Goal: Task Accomplishment & Management: Use online tool/utility

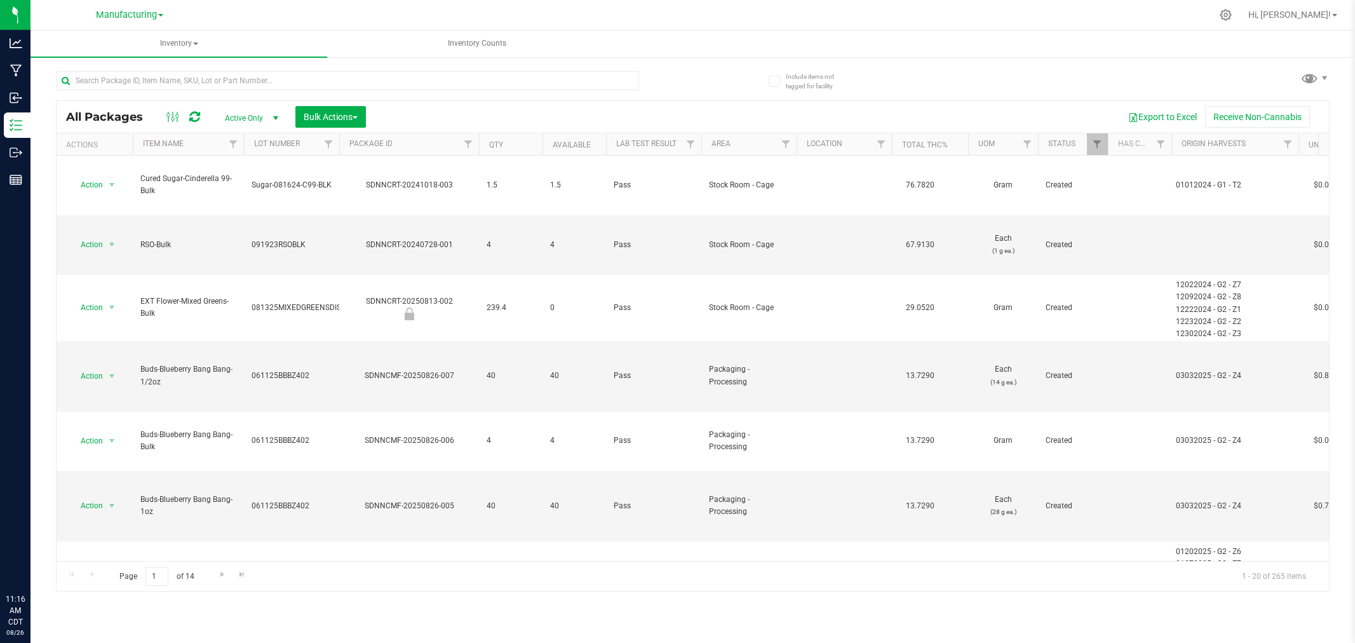
click at [1309, 80] on span at bounding box center [1310, 78] width 18 height 18
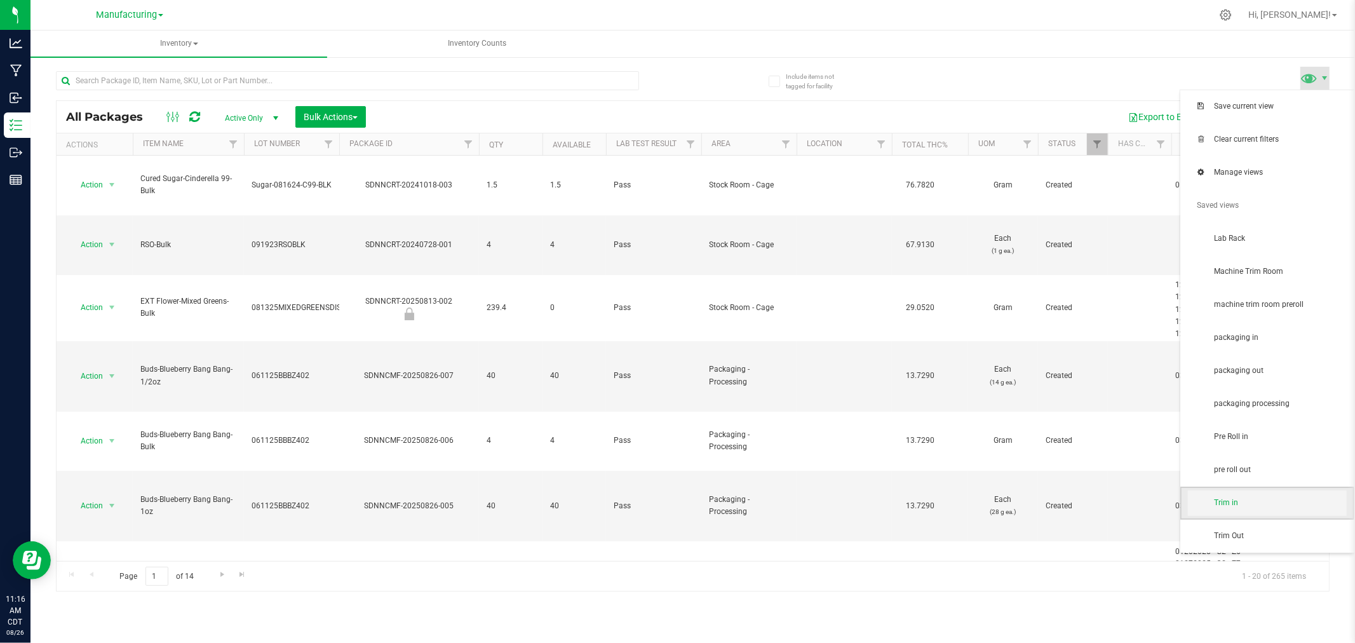
click at [1245, 503] on span "Trim in" at bounding box center [1280, 502] width 132 height 11
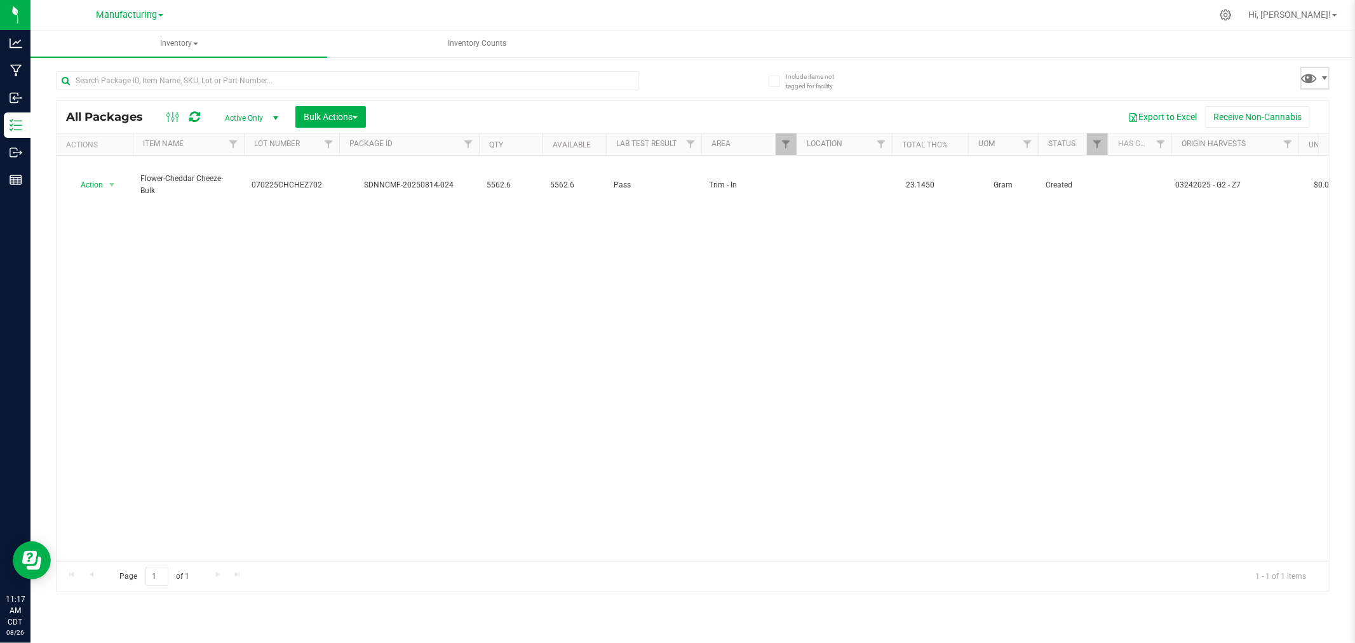
click at [1325, 84] on span at bounding box center [1315, 78] width 29 height 23
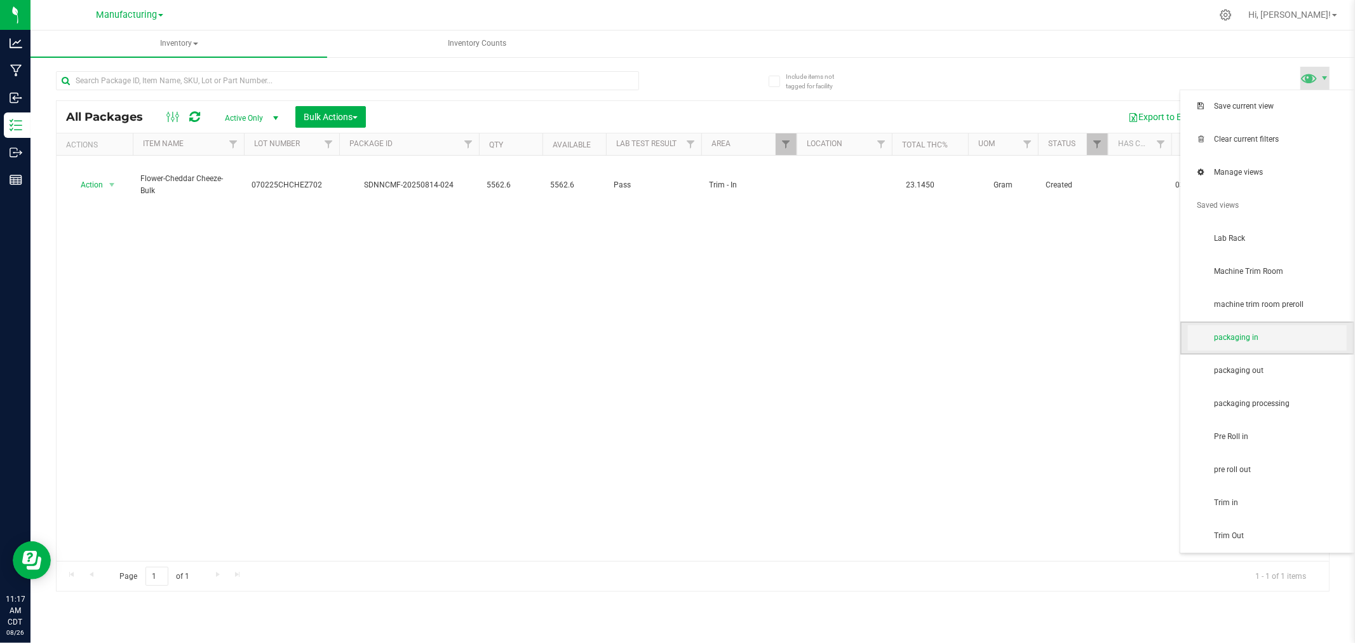
click at [1286, 350] on span "packaging in" at bounding box center [1267, 337] width 159 height 25
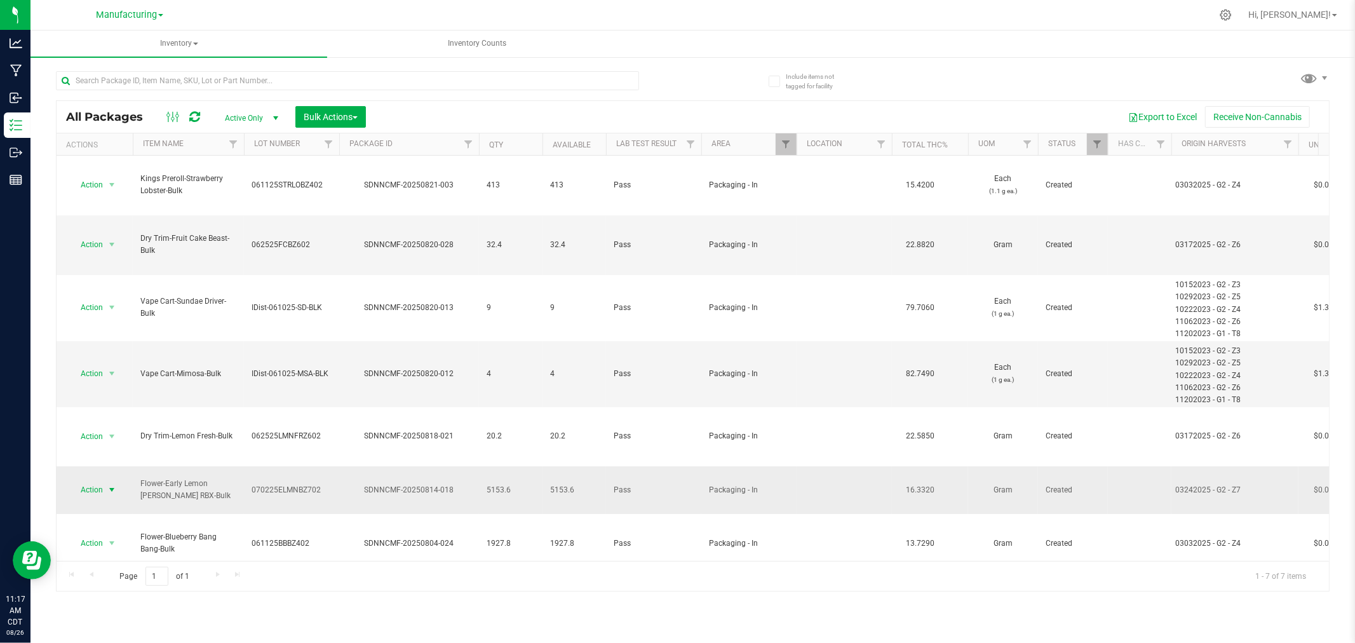
click at [90, 481] on span "Action" at bounding box center [86, 490] width 34 height 18
click at [110, 499] on li "Locate package" at bounding box center [110, 502] width 80 height 19
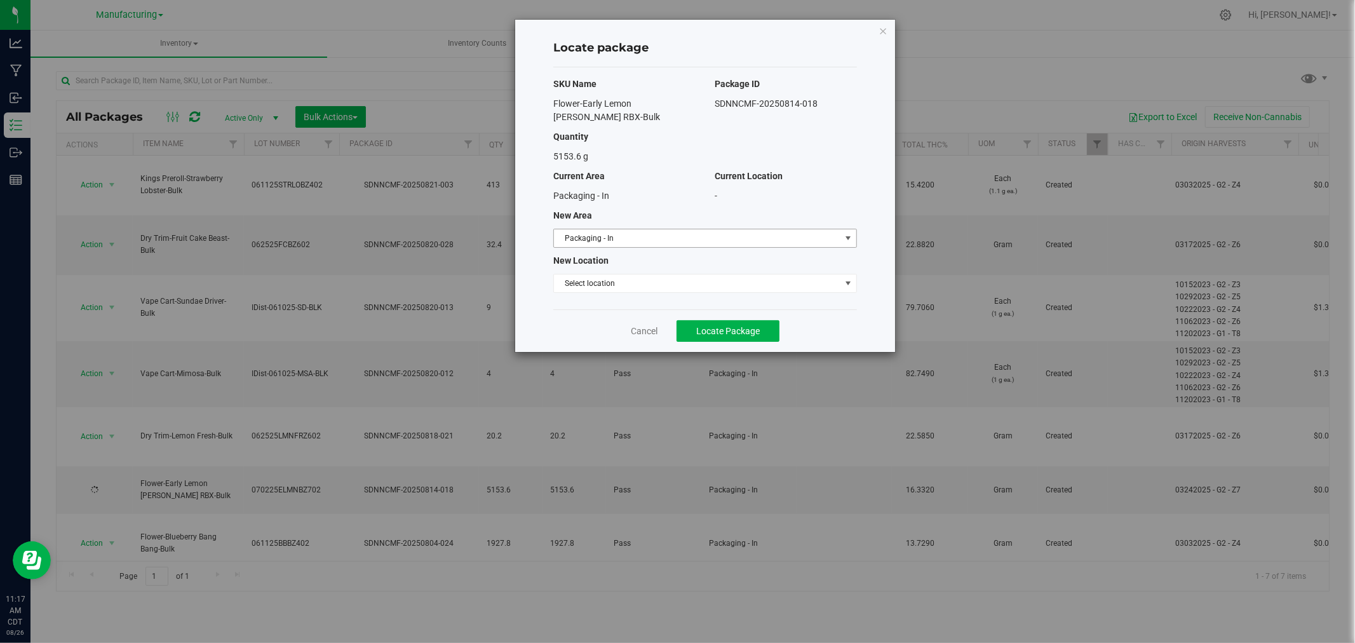
click at [653, 229] on span "Packaging - In" at bounding box center [697, 238] width 287 height 18
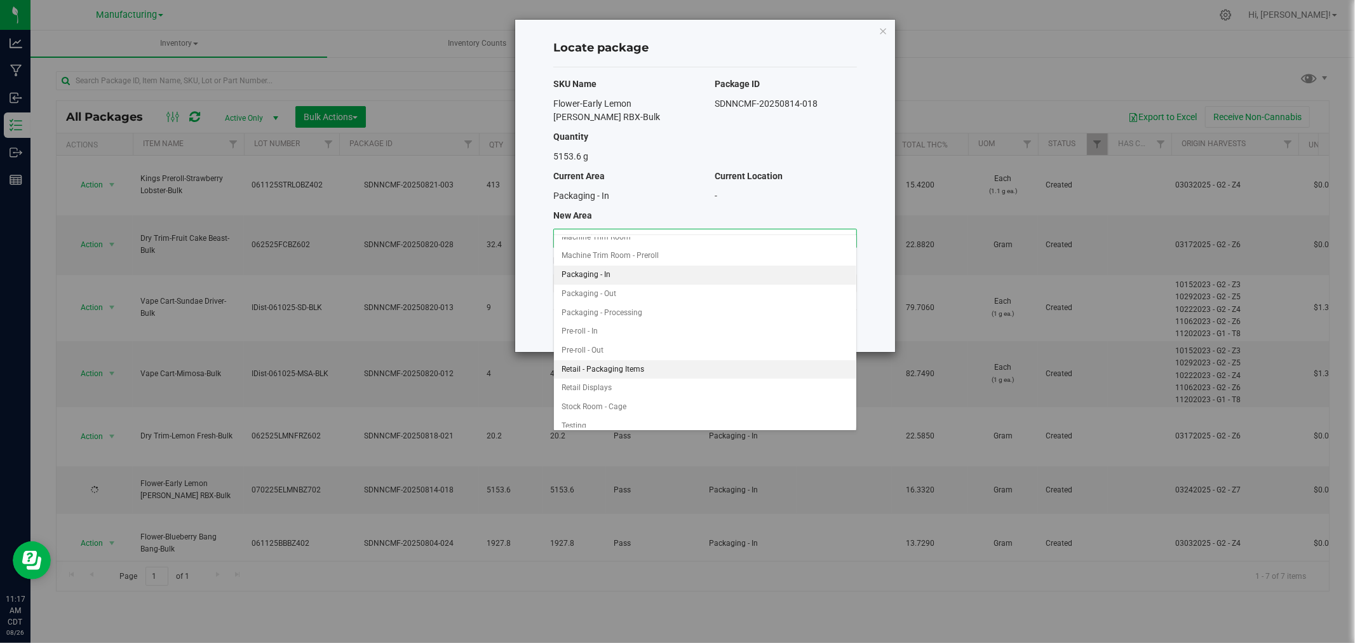
scroll to position [360, 0]
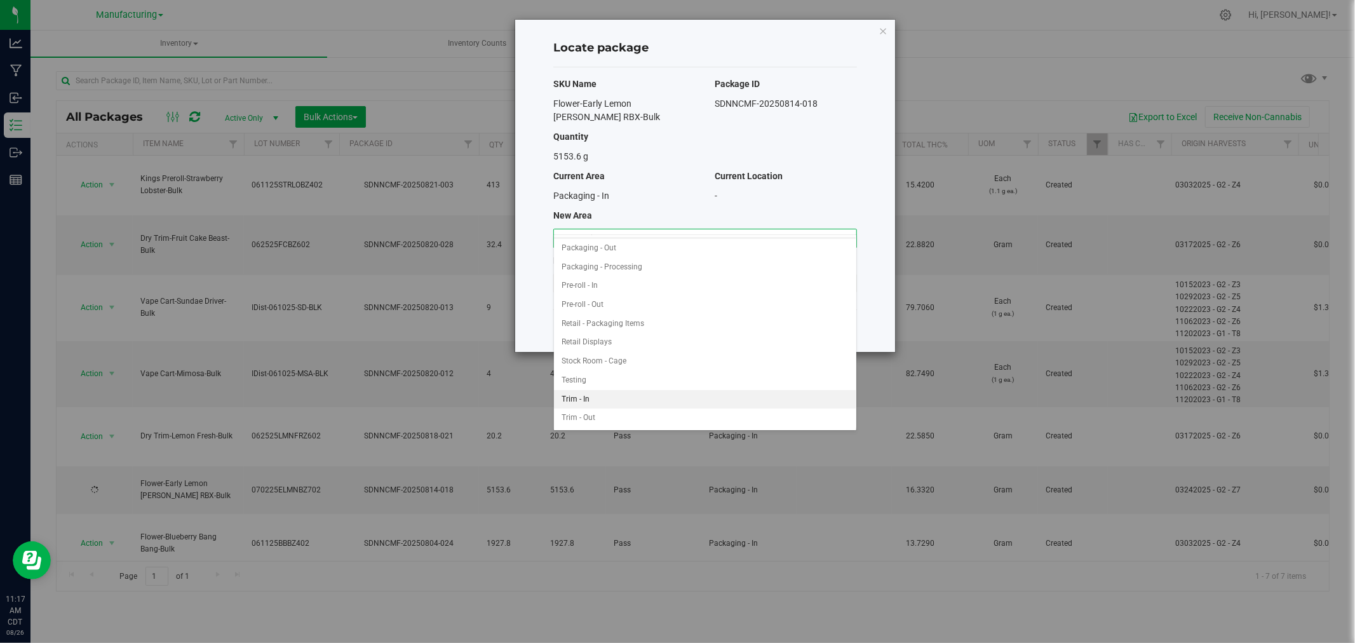
click at [626, 395] on li "Trim - In" at bounding box center [705, 399] width 302 height 19
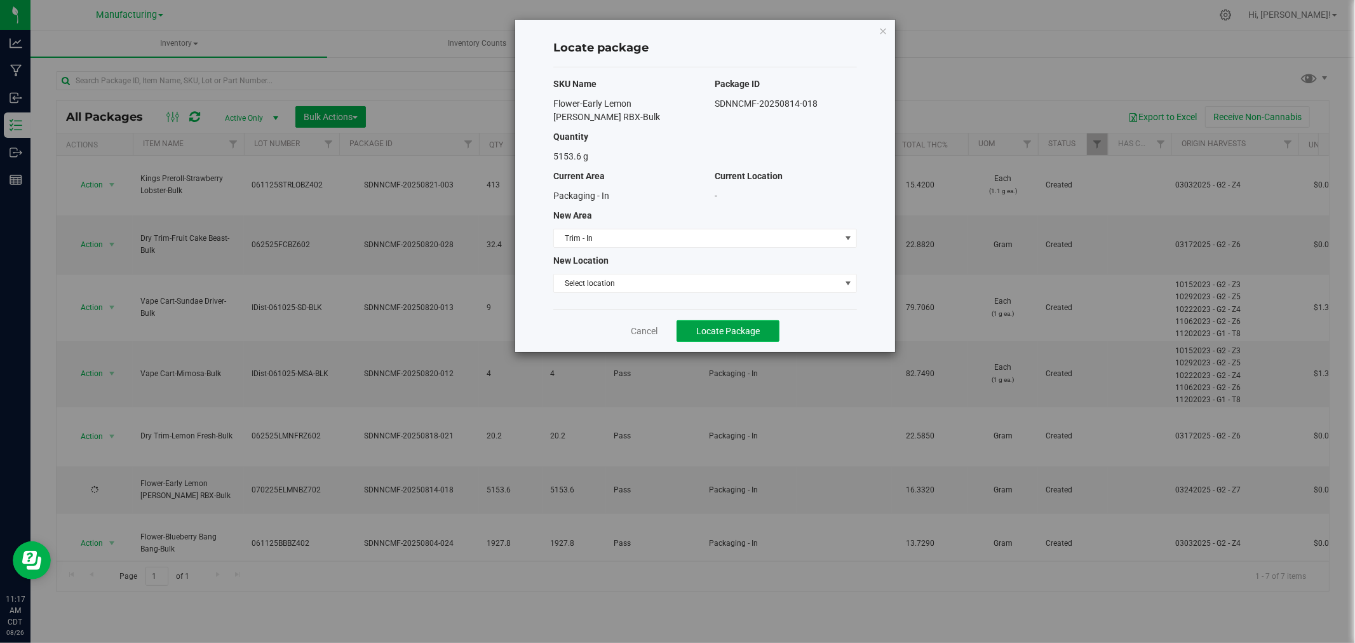
click at [748, 326] on span "Locate Package" at bounding box center [728, 331] width 64 height 10
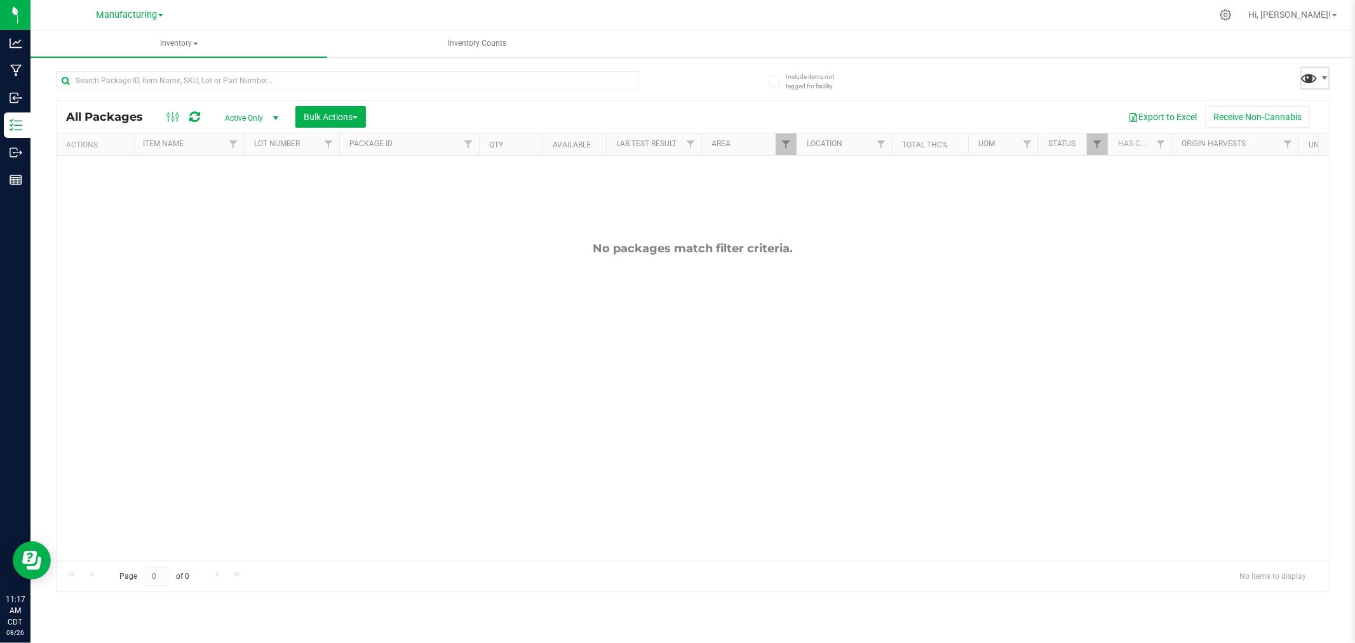
click at [1304, 77] on span at bounding box center [1310, 78] width 18 height 18
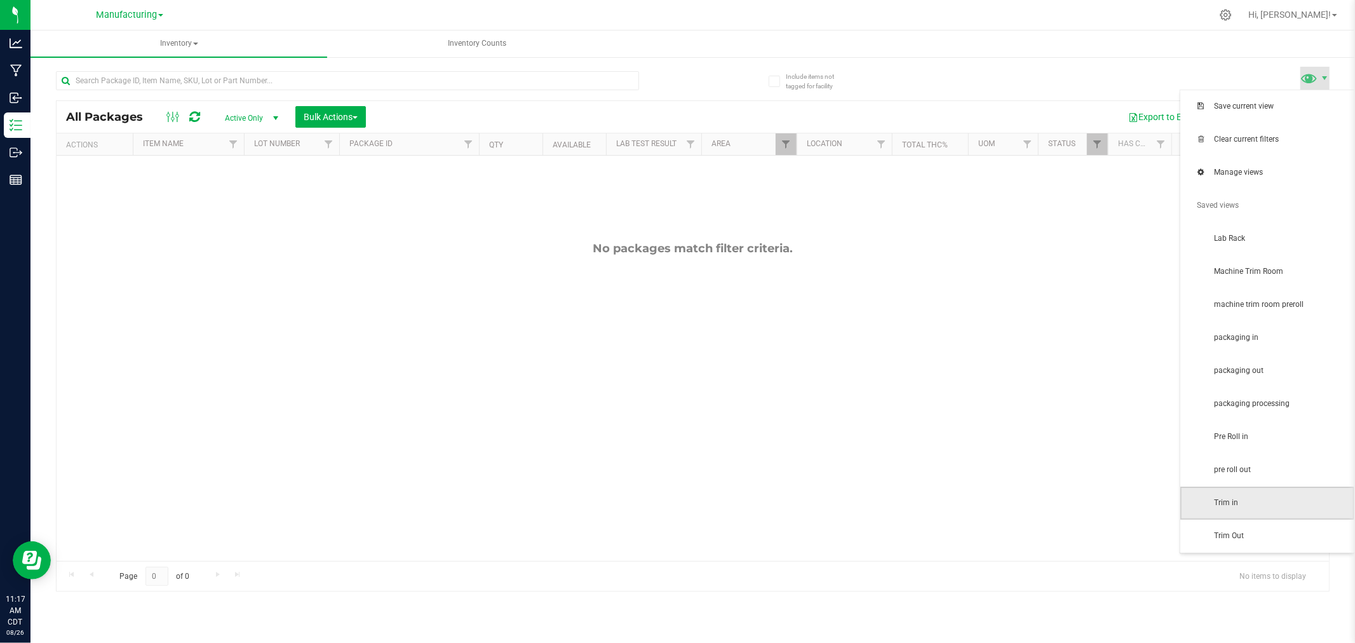
click at [1282, 489] on span "Trim in" at bounding box center [1267, 503] width 174 height 33
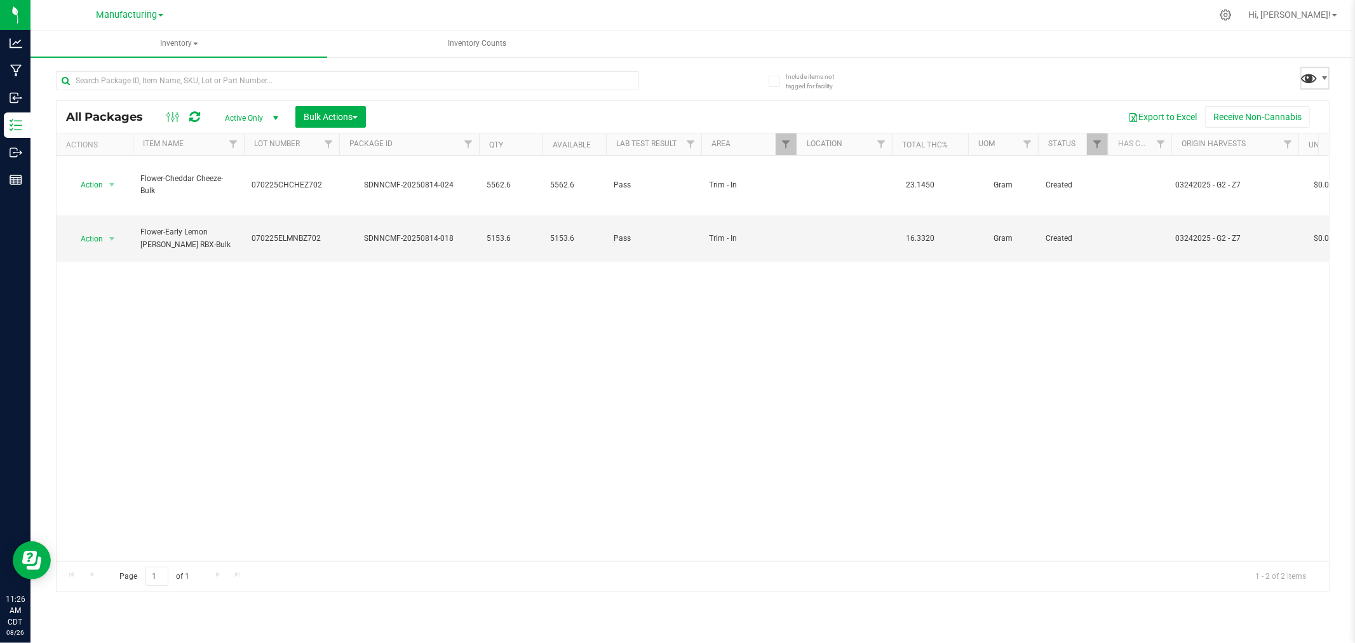
click at [1307, 74] on span at bounding box center [1310, 78] width 18 height 18
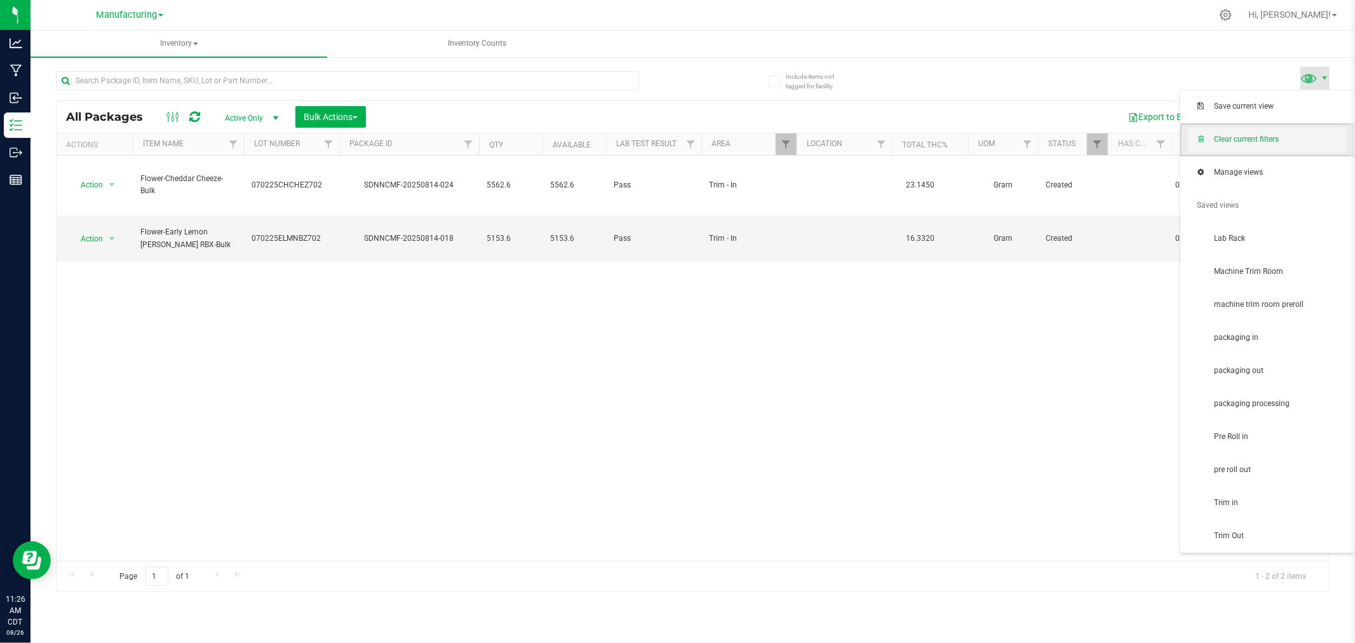
click at [1299, 140] on span "Clear current filters" at bounding box center [1280, 139] width 132 height 11
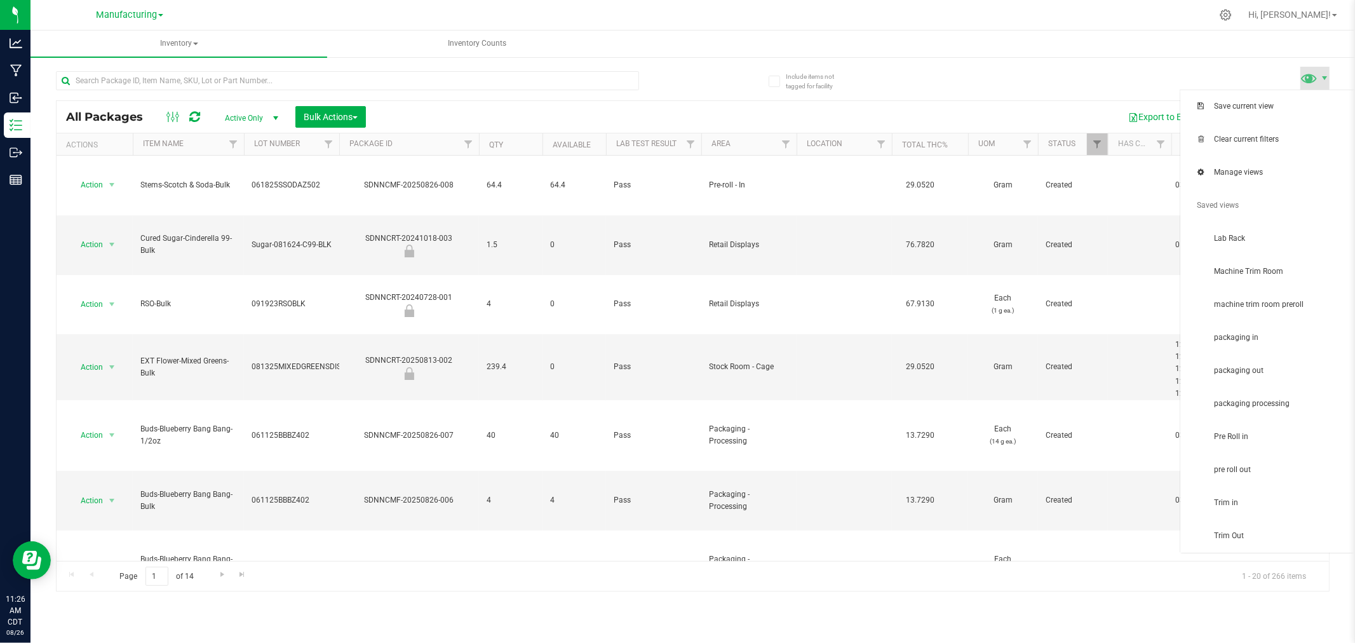
click at [1323, 64] on div "All Packages Active Only Active Only Lab Samples Locked All Bulk Actions Add to…" at bounding box center [693, 325] width 1274 height 532
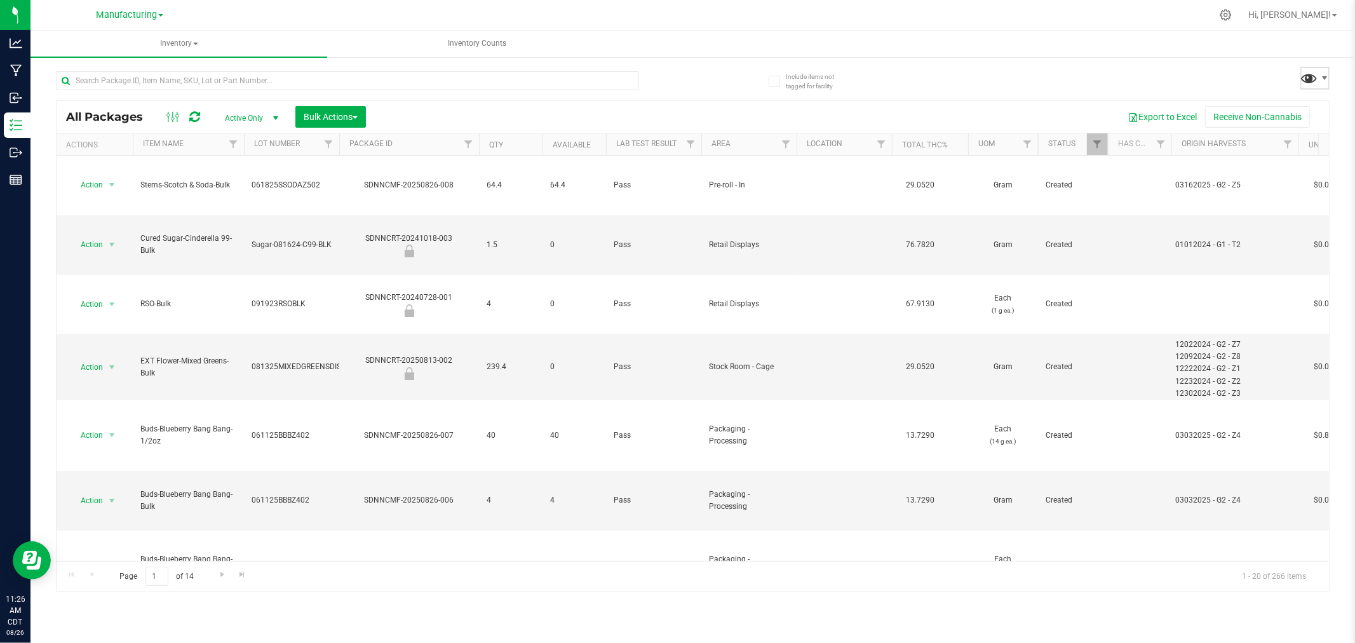
click at [1316, 83] on span at bounding box center [1310, 78] width 18 height 18
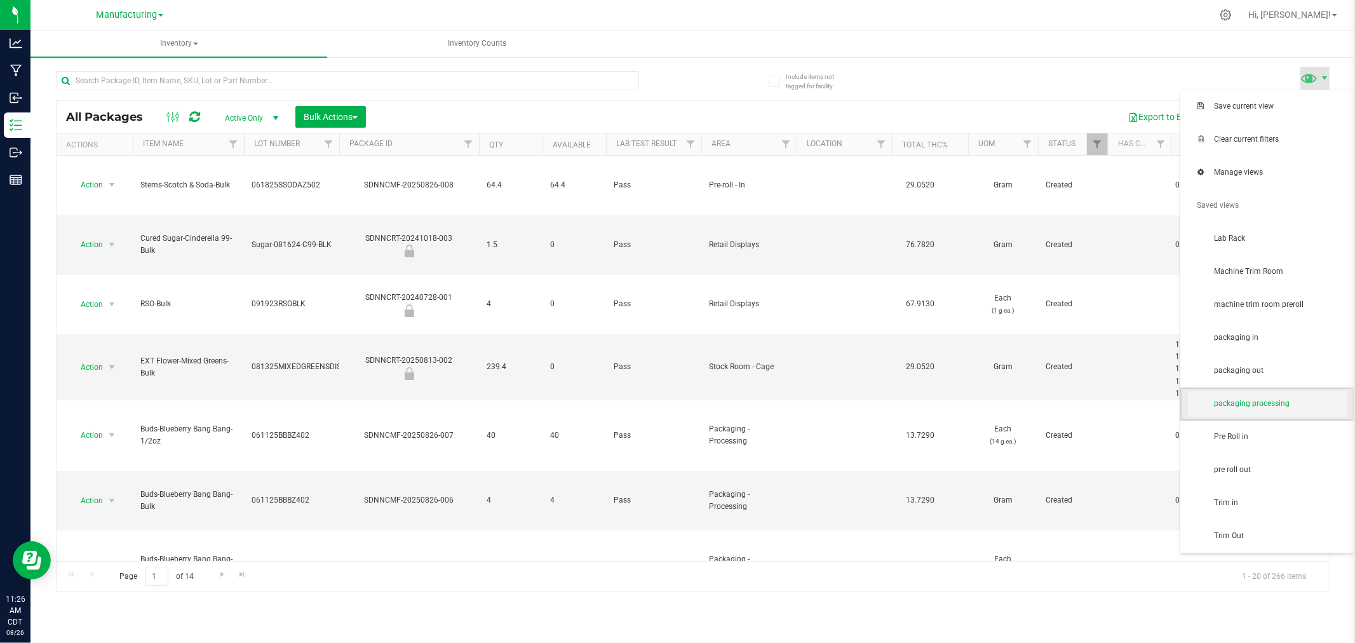
click at [1250, 400] on span "packaging processing" at bounding box center [1280, 403] width 132 height 11
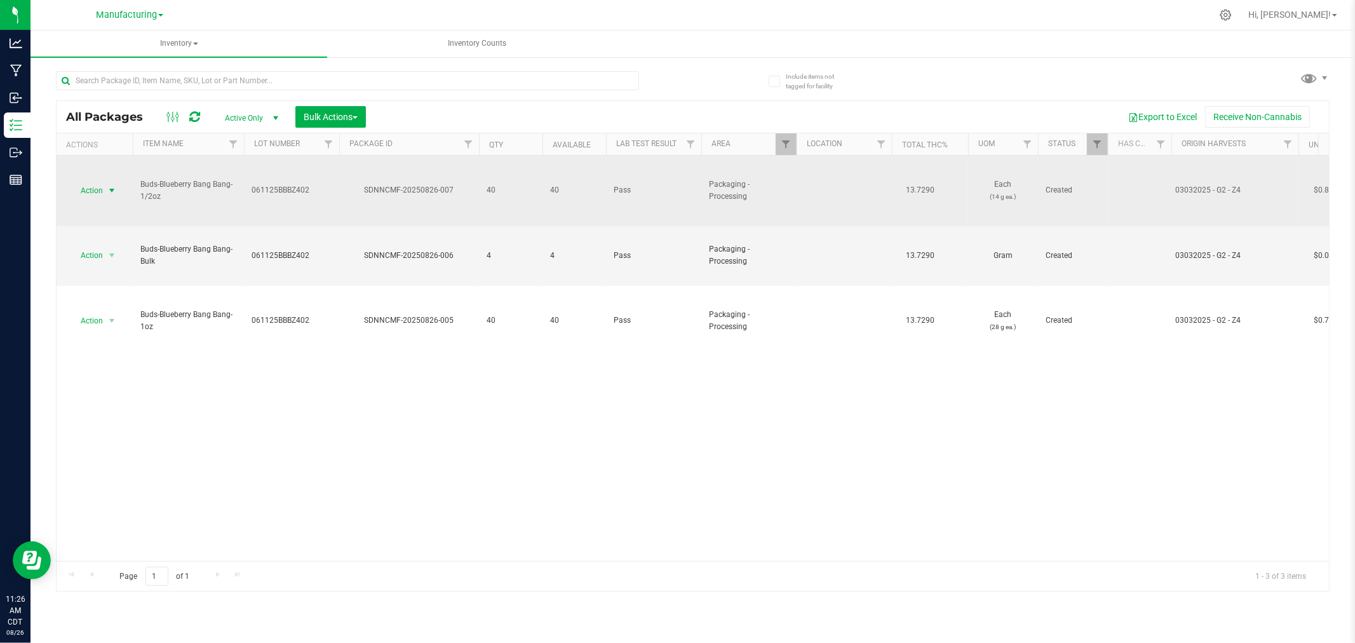
click at [91, 191] on span "Action" at bounding box center [86, 191] width 34 height 18
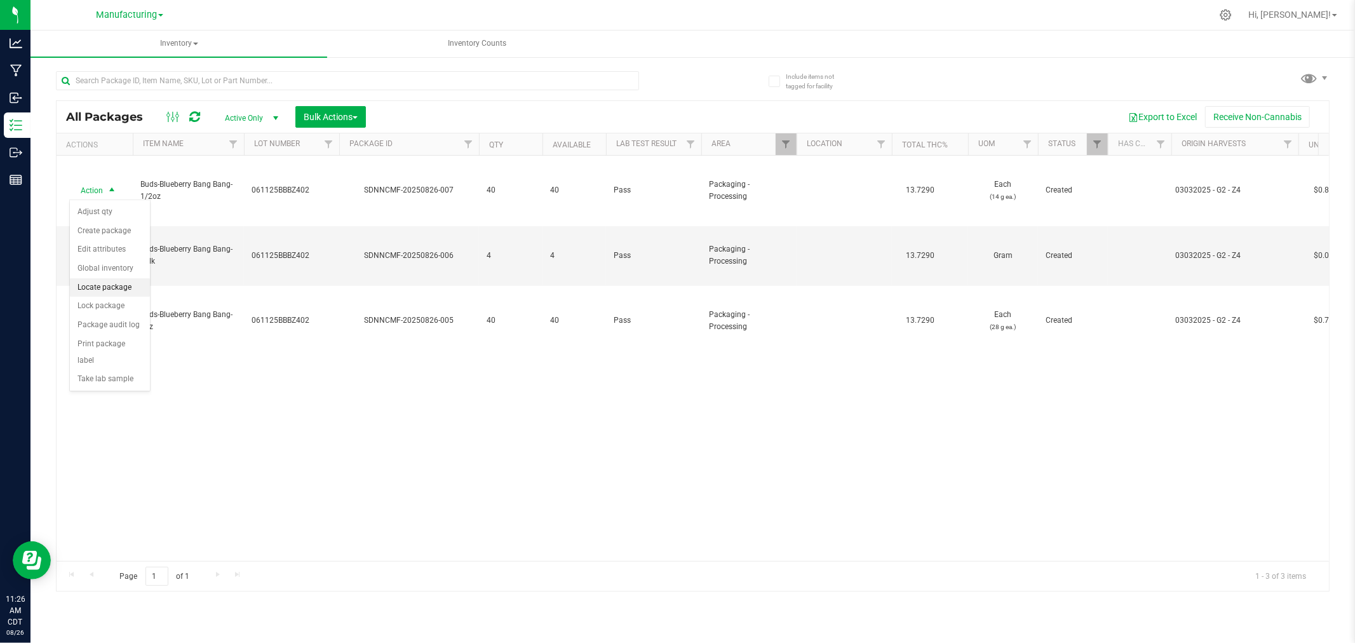
click at [105, 286] on li "Locate package" at bounding box center [110, 287] width 80 height 19
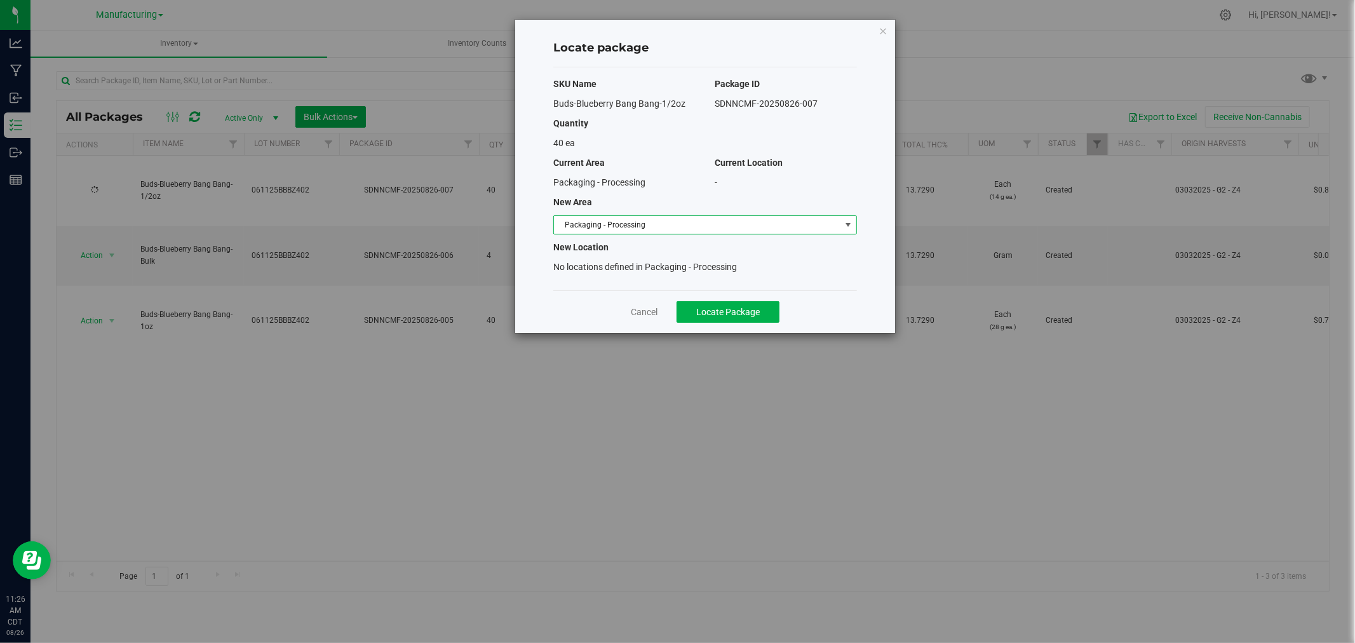
click at [593, 220] on span "Packaging - Processing" at bounding box center [697, 225] width 287 height 18
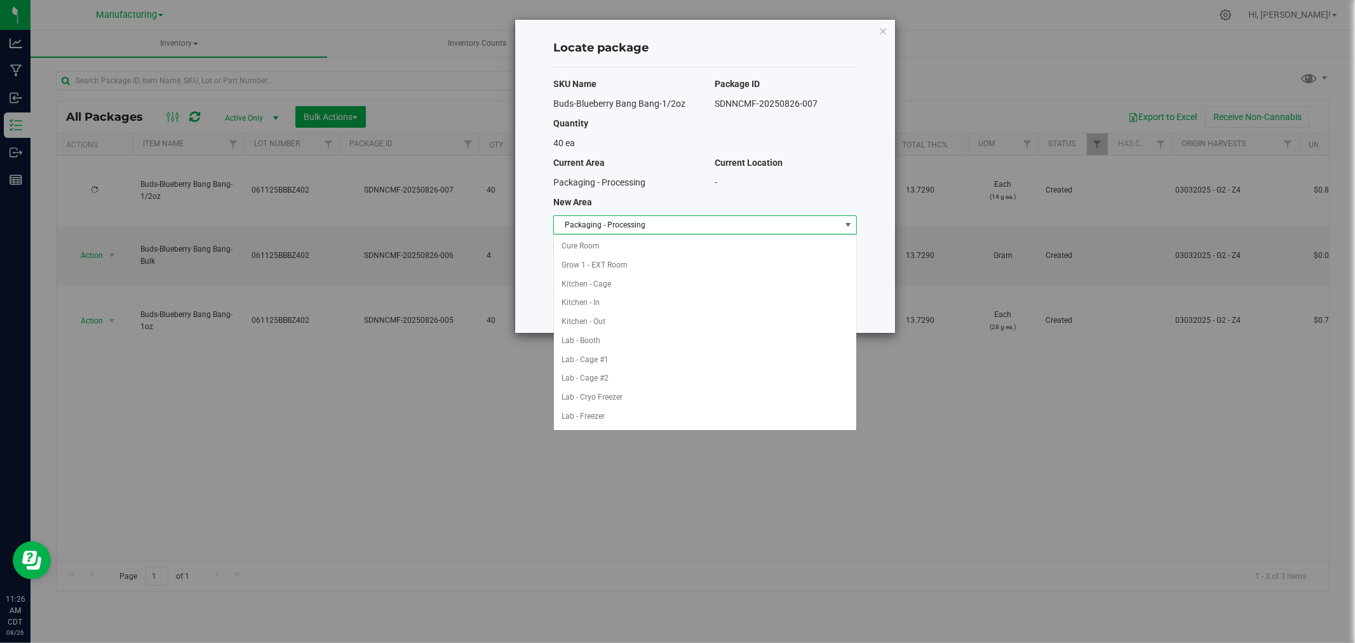
scroll to position [208, 0]
click at [651, 393] on li "Packaging - Out" at bounding box center [705, 397] width 302 height 19
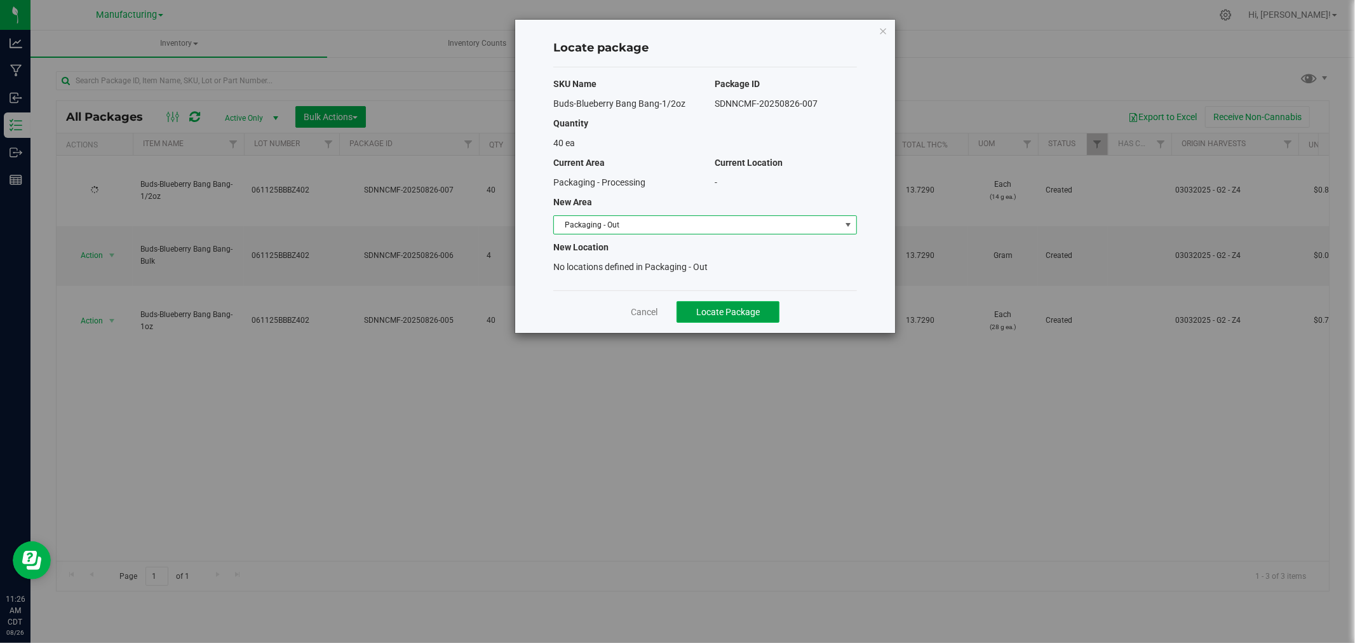
click at [685, 311] on button "Locate Package" at bounding box center [728, 312] width 103 height 22
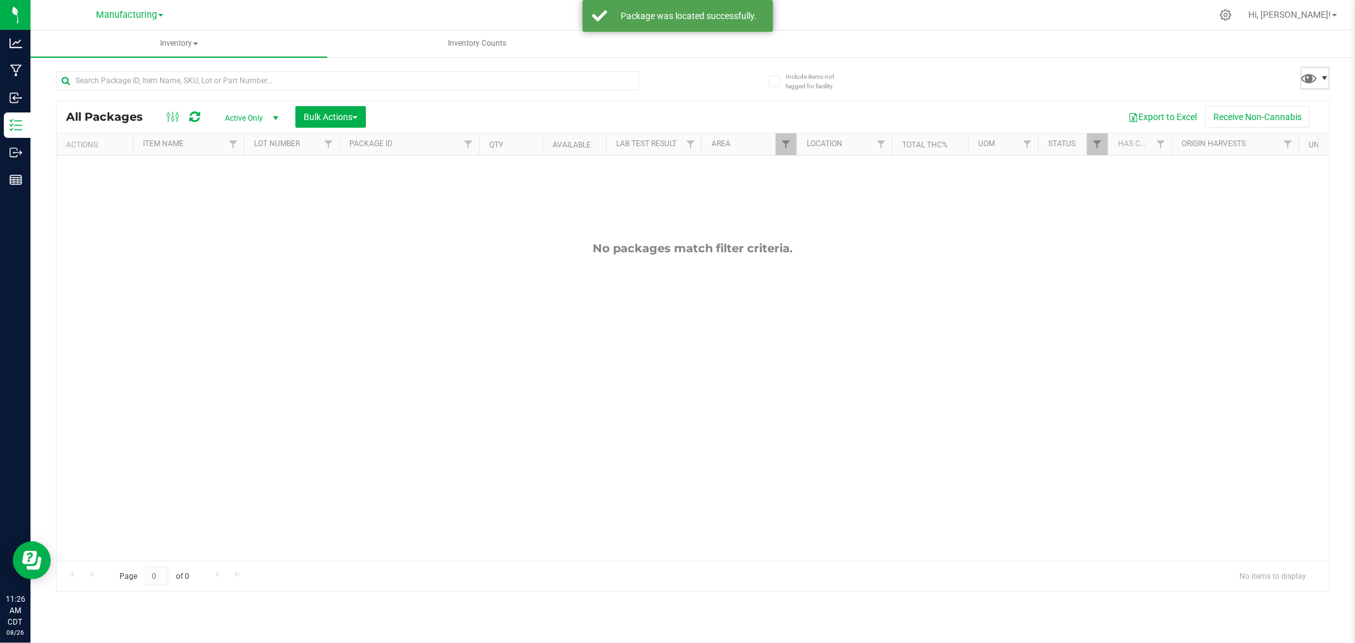
click at [1323, 75] on span at bounding box center [1325, 78] width 10 height 10
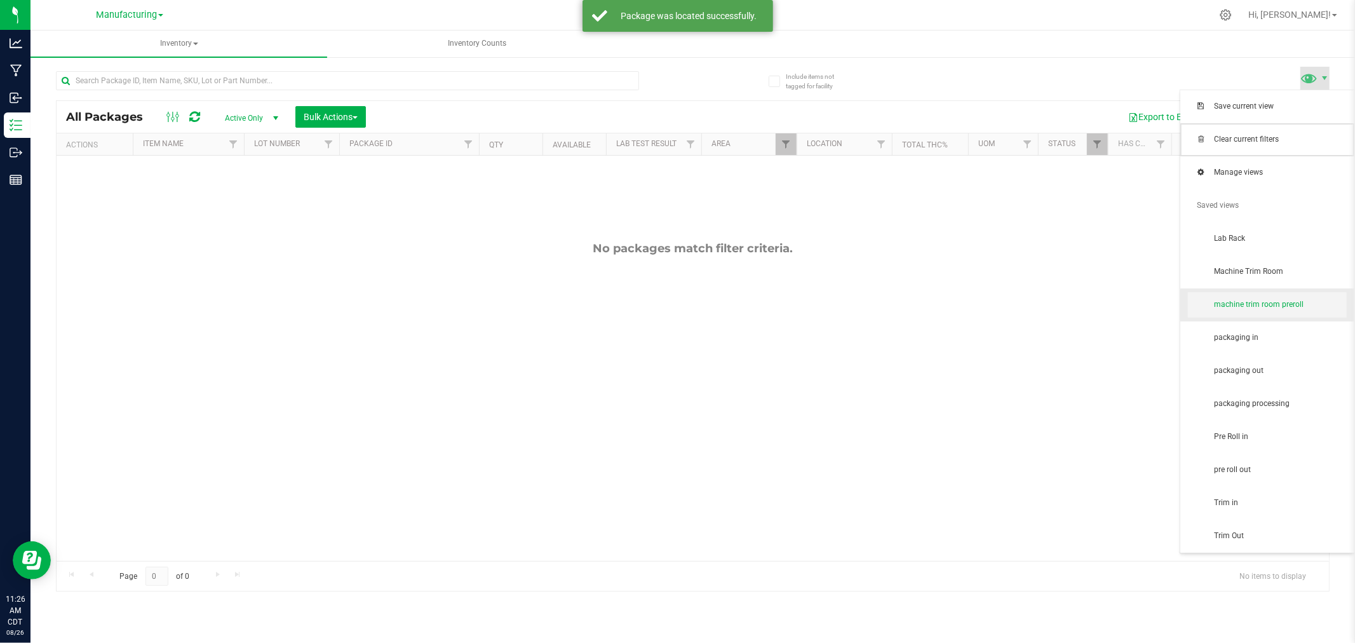
click at [1324, 294] on ul "Save current view Clear current filters Manage views Saved views Lab Rack Machi…" at bounding box center [1267, 321] width 174 height 463
click at [1311, 398] on span "packaging processing" at bounding box center [1280, 403] width 132 height 11
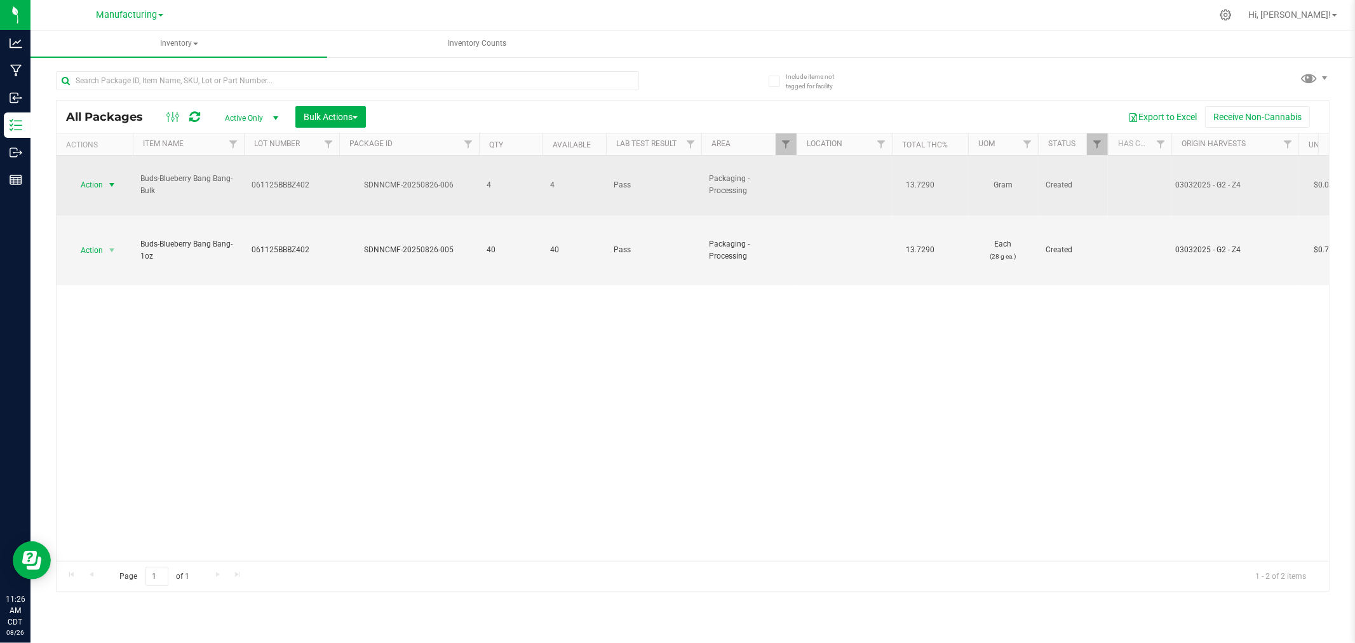
click at [98, 176] on span "Action" at bounding box center [86, 185] width 34 height 18
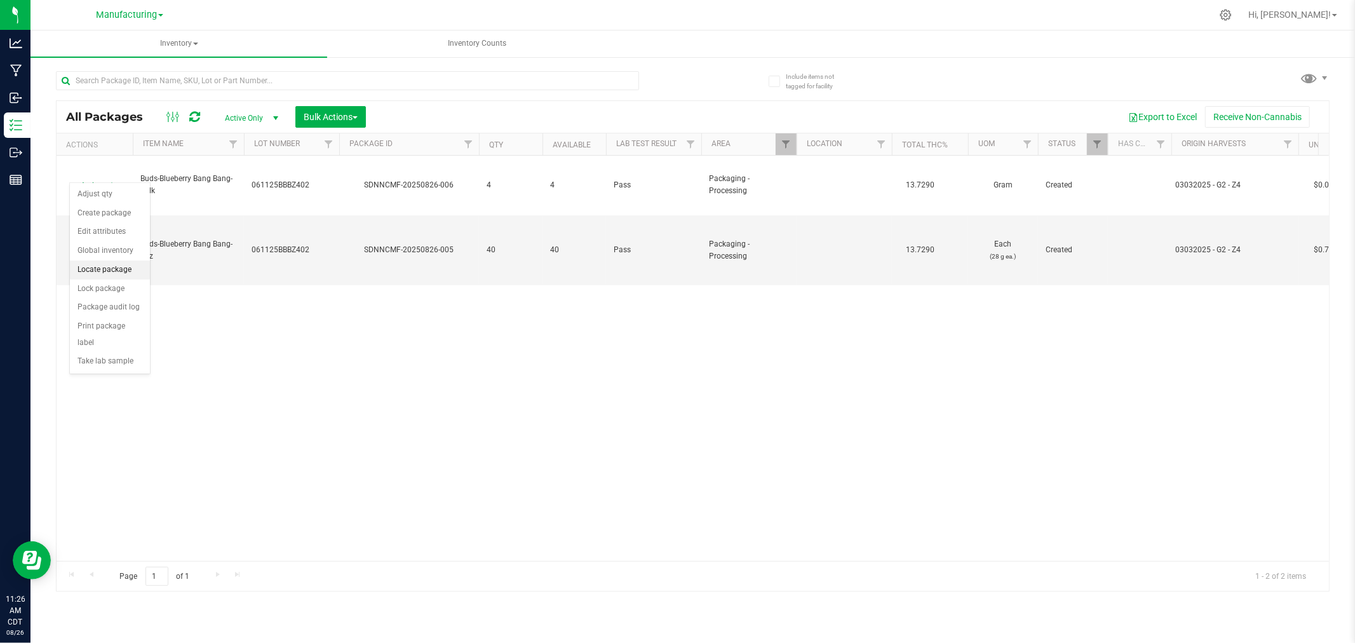
click at [102, 271] on li "Locate package" at bounding box center [110, 269] width 80 height 19
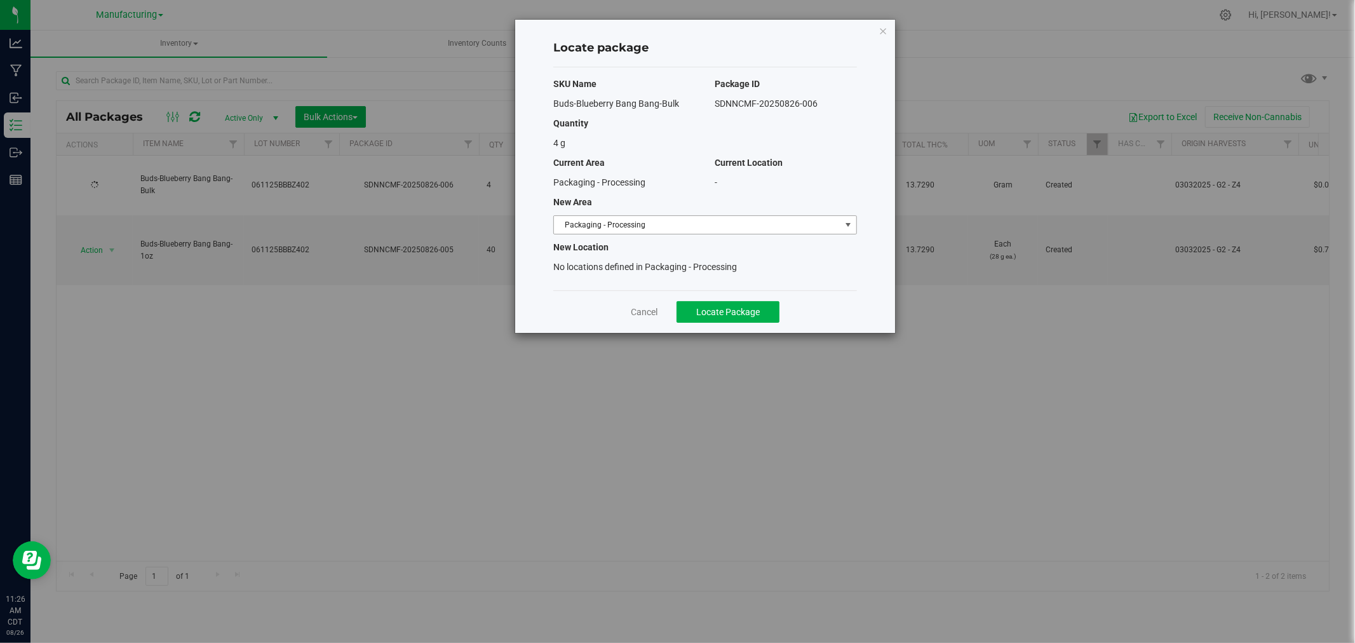
click at [668, 233] on span "Packaging - Processing" at bounding box center [697, 225] width 287 height 18
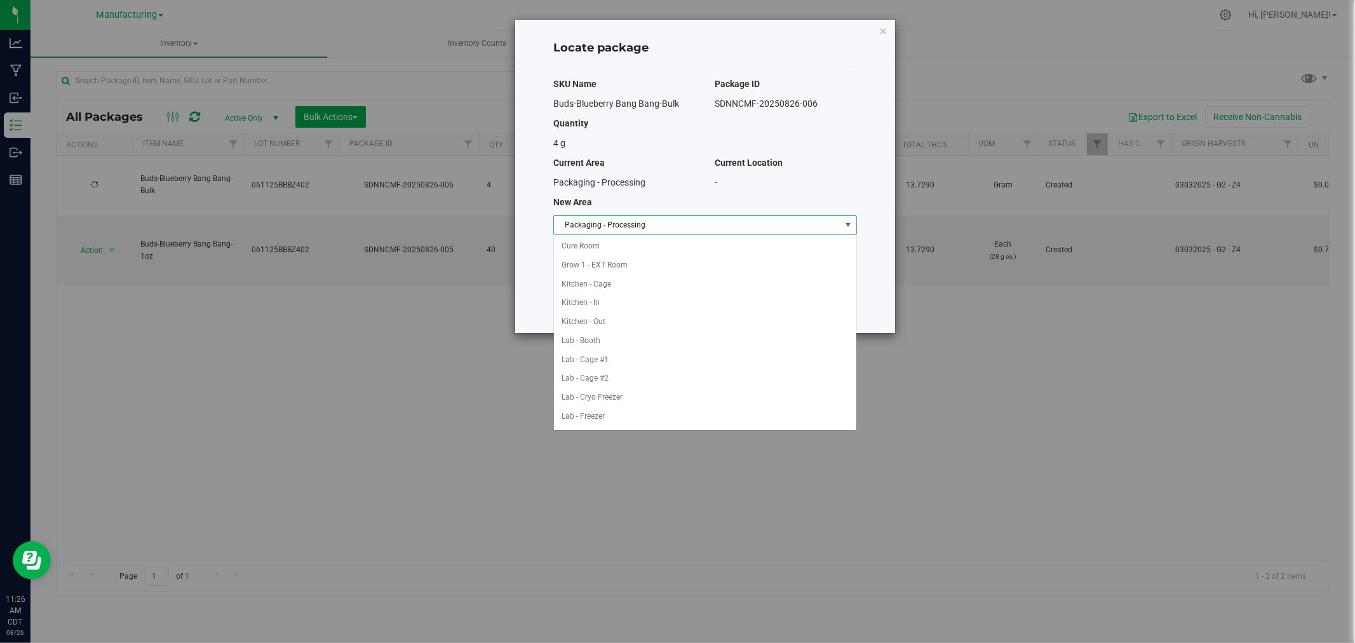
scroll to position [208, 0]
click at [642, 389] on li "Packaging - Out" at bounding box center [705, 397] width 302 height 19
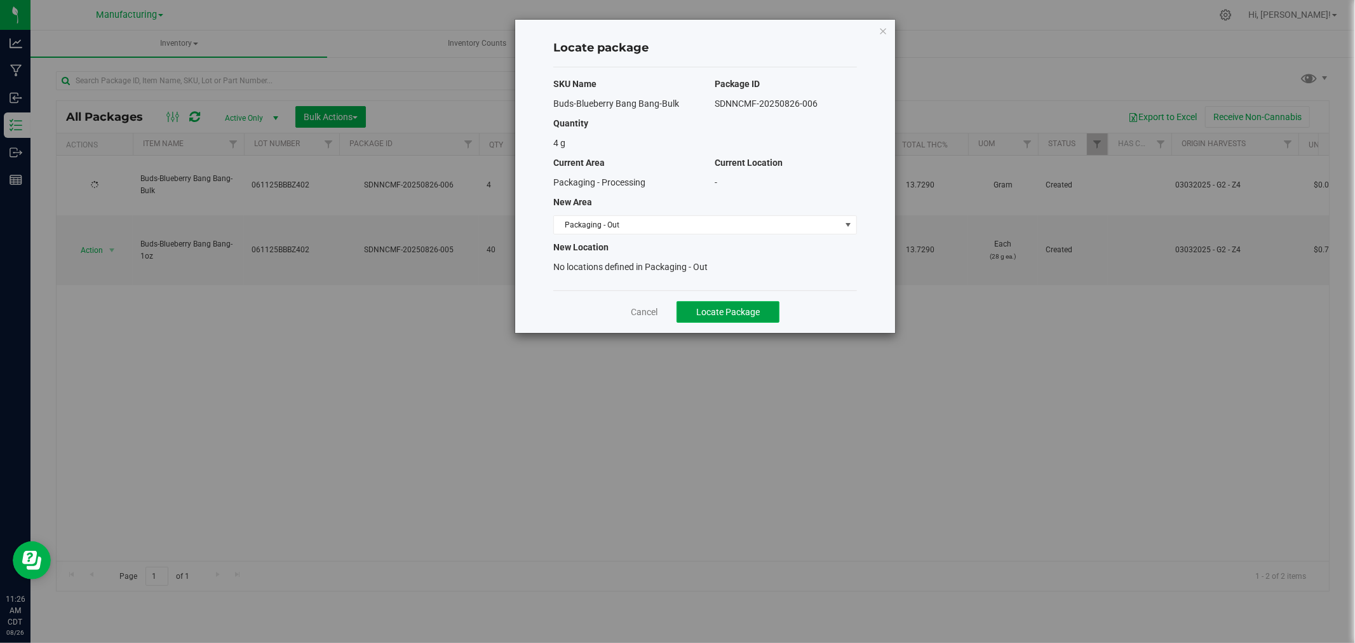
click at [716, 315] on span "Locate Package" at bounding box center [728, 312] width 64 height 10
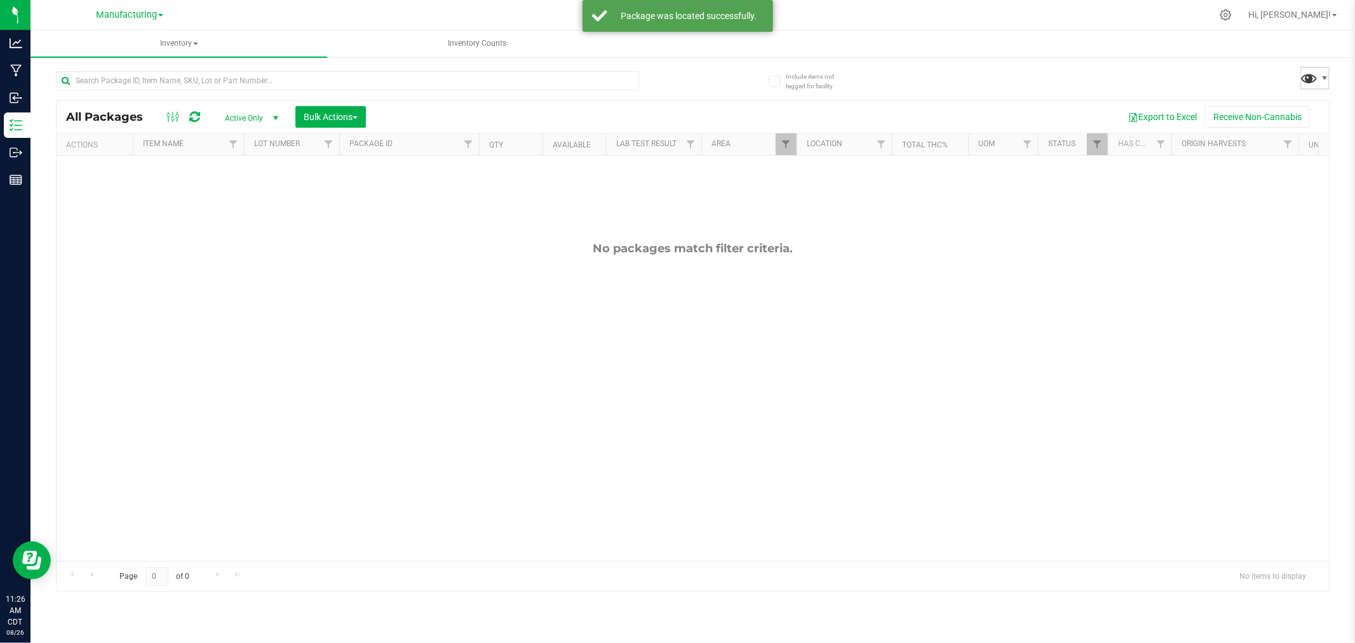
click at [1318, 79] on span at bounding box center [1310, 78] width 18 height 18
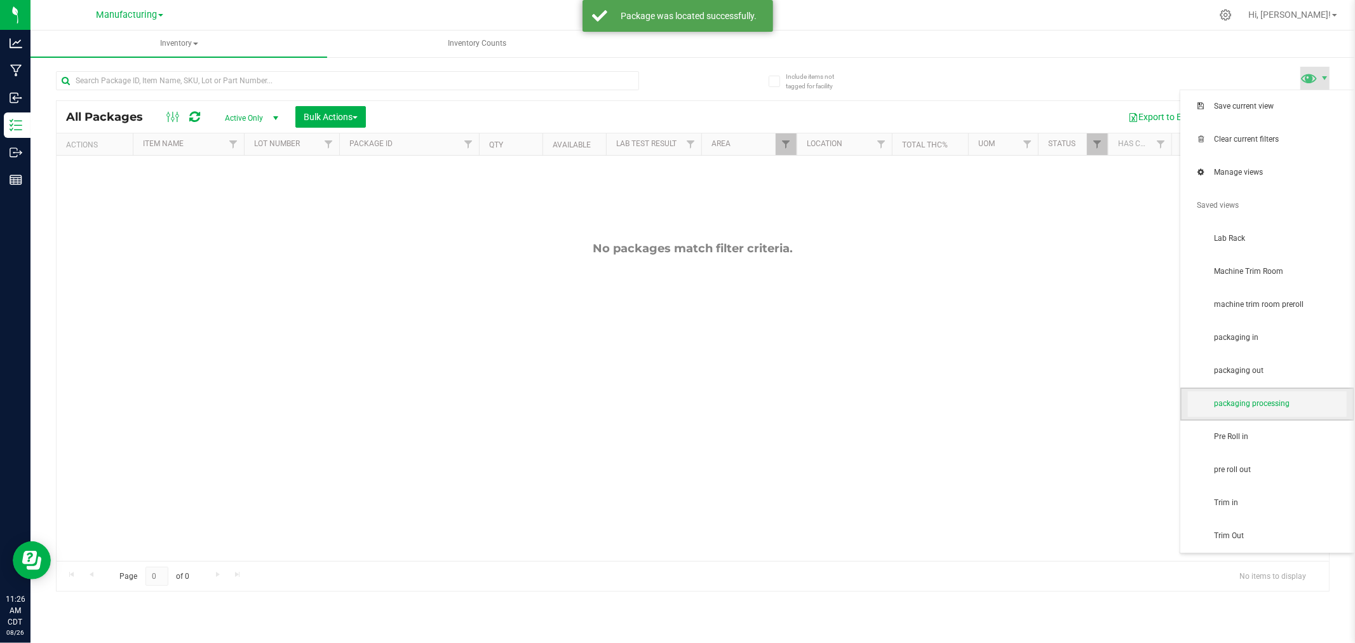
click at [1304, 401] on span "packaging processing" at bounding box center [1280, 403] width 132 height 11
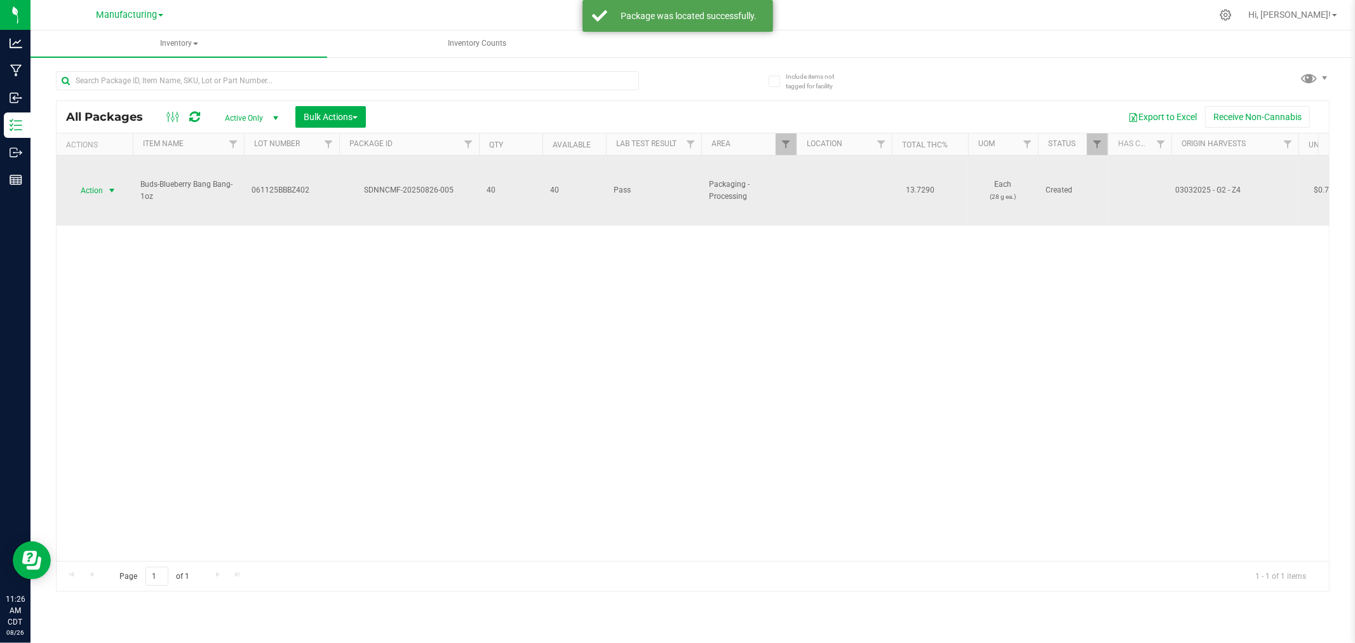
click at [90, 192] on span "Action" at bounding box center [86, 191] width 34 height 18
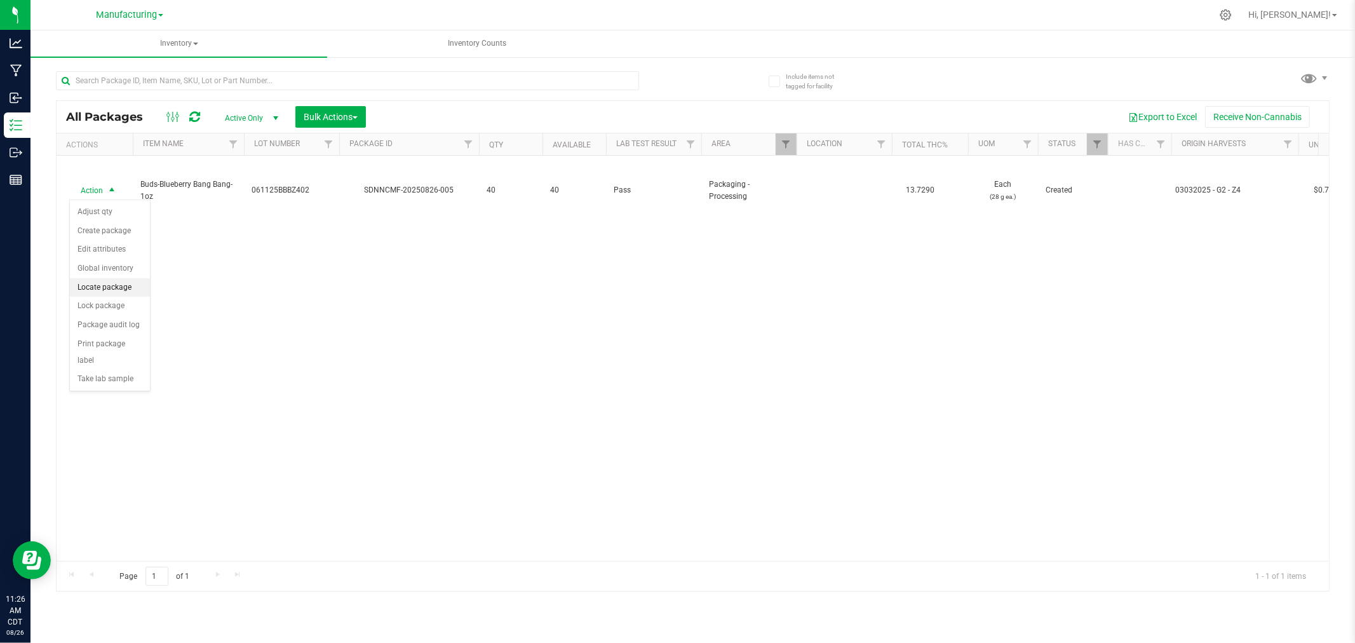
click at [111, 284] on li "Locate package" at bounding box center [110, 287] width 80 height 19
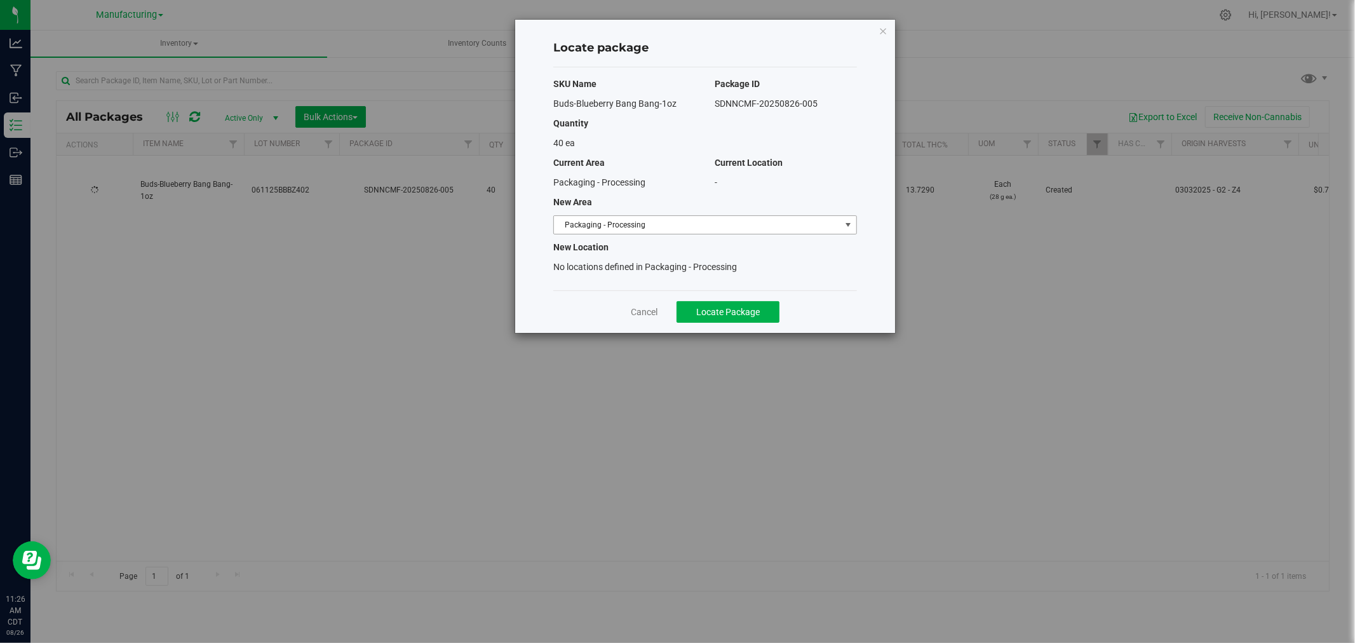
click at [715, 227] on span "Packaging - Processing" at bounding box center [697, 225] width 287 height 18
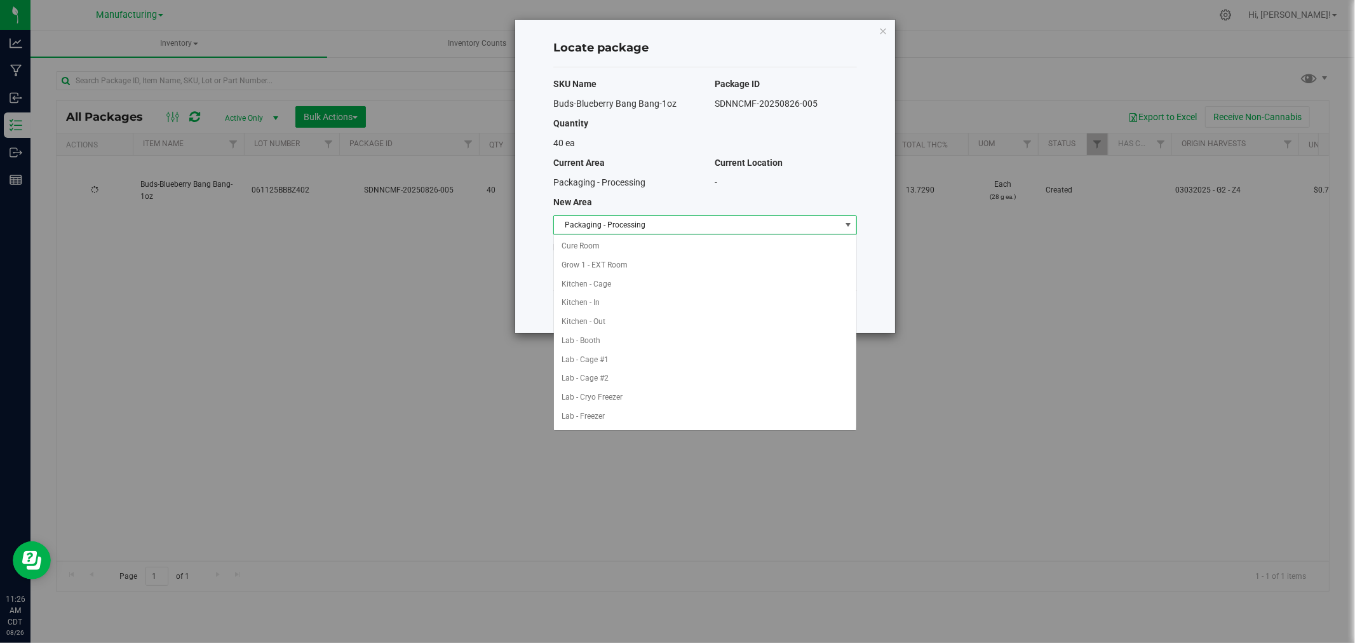
scroll to position [208, 0]
click at [611, 395] on li "Packaging - Out" at bounding box center [705, 397] width 302 height 19
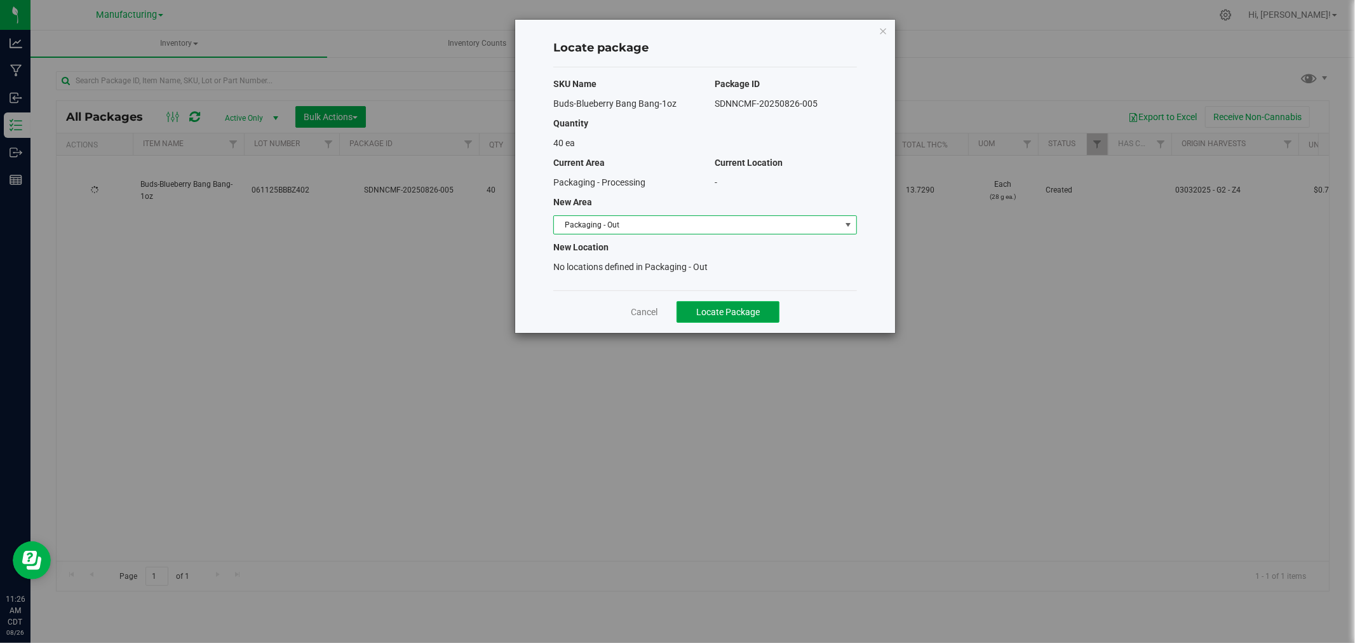
click at [713, 308] on span "Locate Package" at bounding box center [728, 312] width 64 height 10
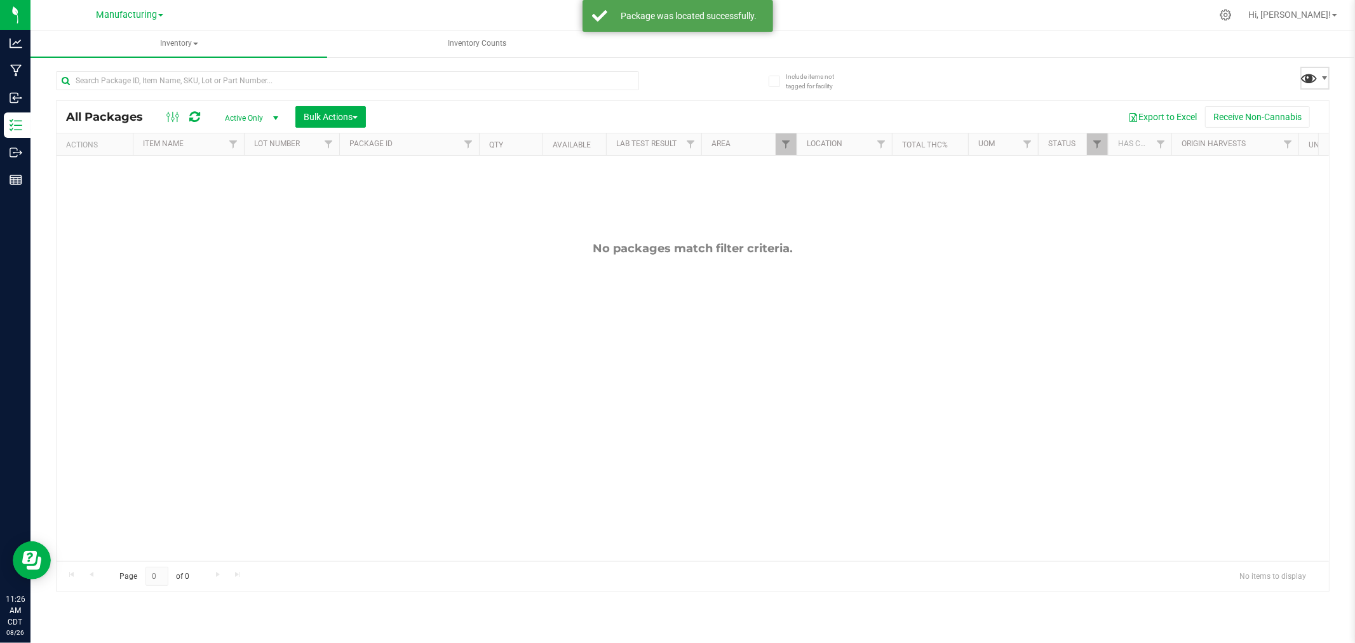
click at [1316, 75] on span at bounding box center [1310, 78] width 18 height 18
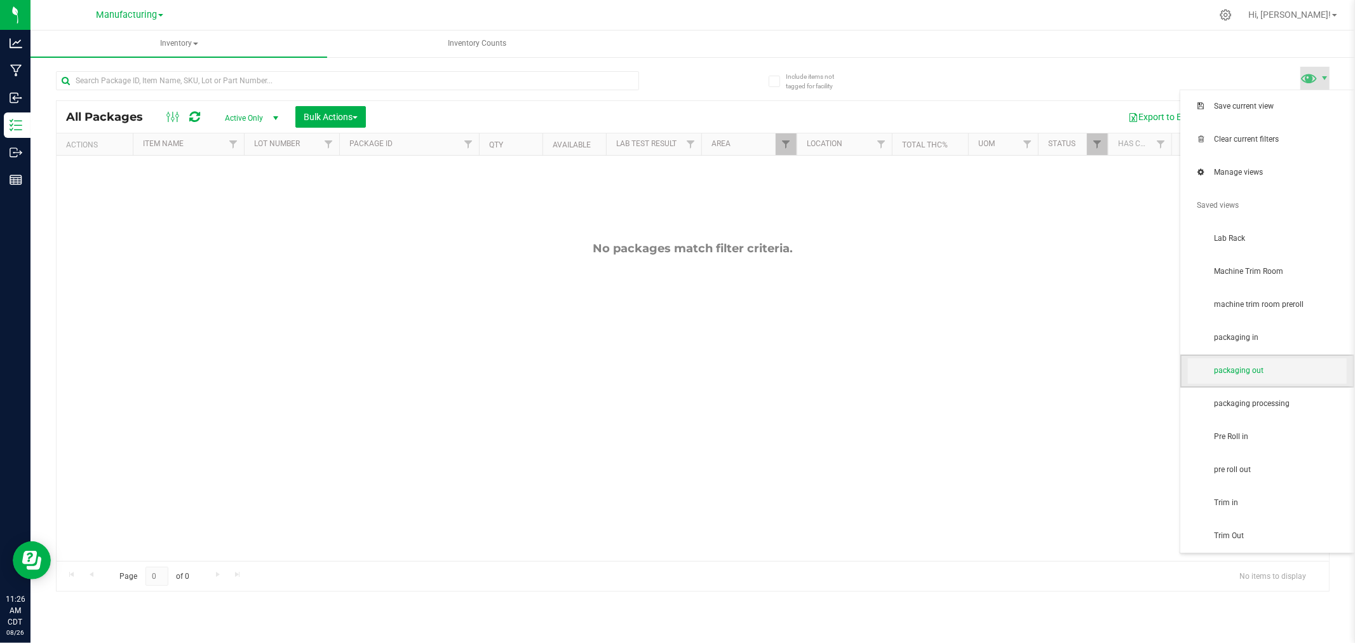
click at [1243, 372] on span "packaging out" at bounding box center [1280, 370] width 132 height 11
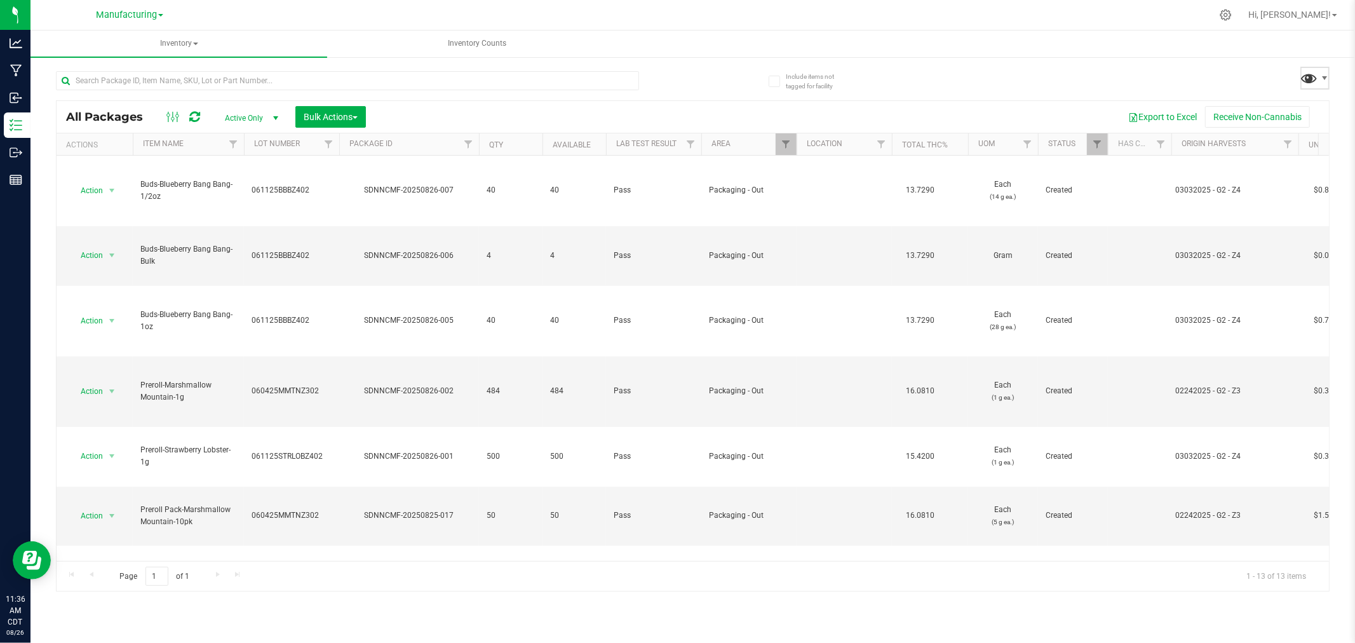
click at [1309, 80] on span at bounding box center [1310, 78] width 18 height 18
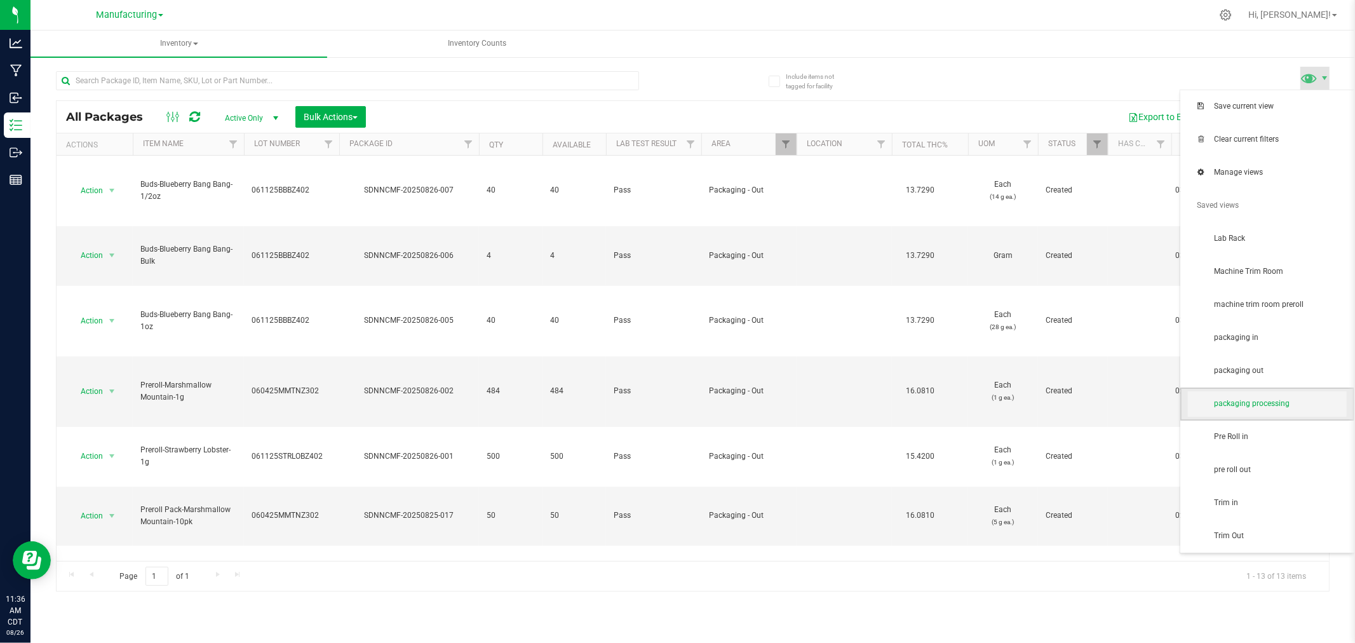
click at [1293, 410] on span "packaging processing" at bounding box center [1267, 403] width 159 height 25
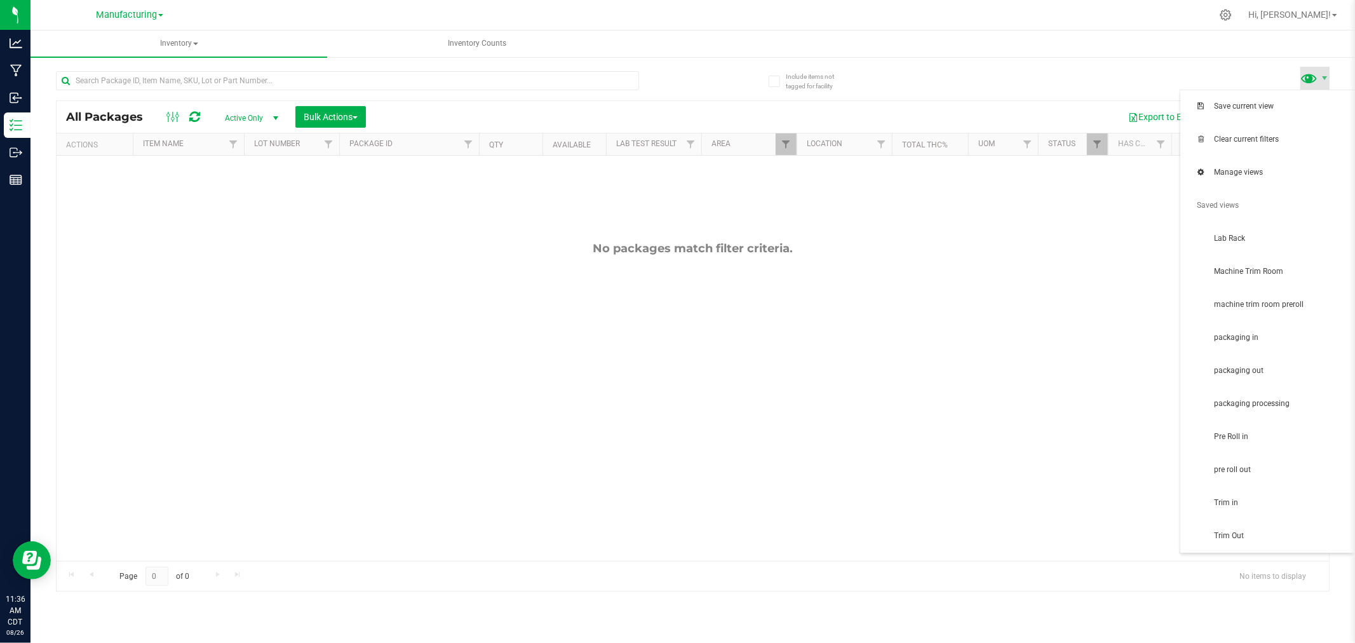
click at [1307, 76] on span at bounding box center [1310, 78] width 18 height 18
click at [1254, 333] on span "packaging in" at bounding box center [1280, 337] width 132 height 11
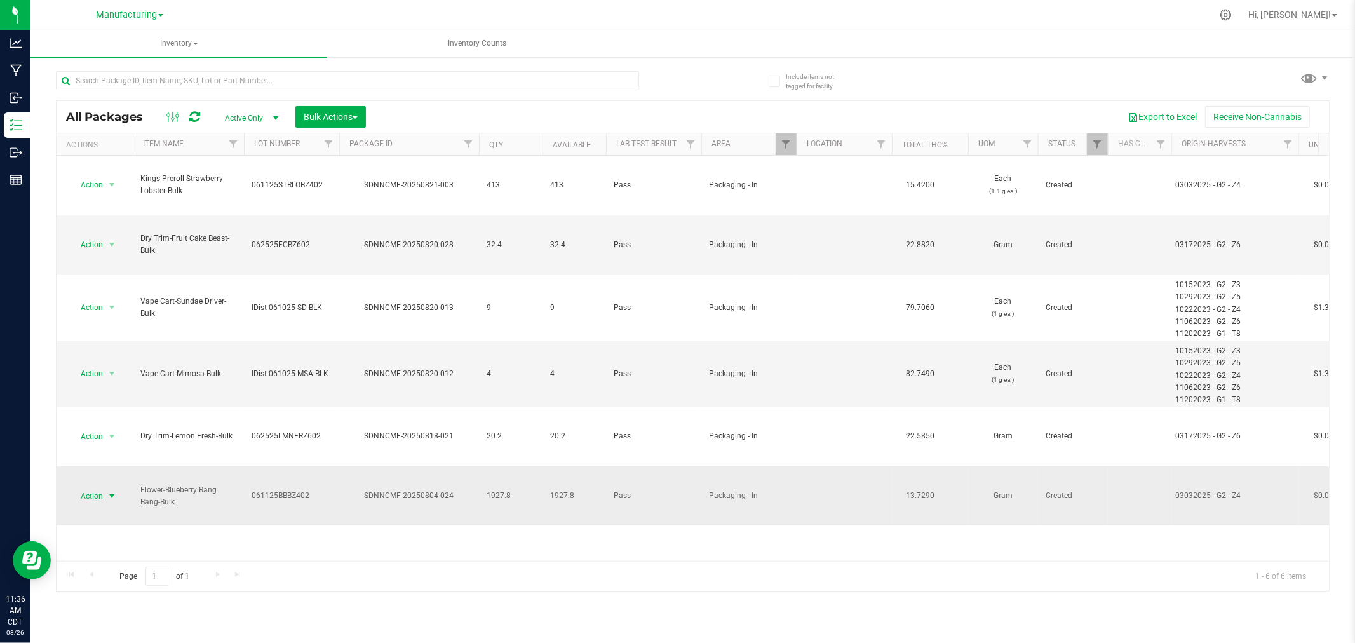
click at [96, 487] on span "Action" at bounding box center [86, 496] width 34 height 18
click at [121, 571] on li "Print package label" at bounding box center [110, 567] width 80 height 35
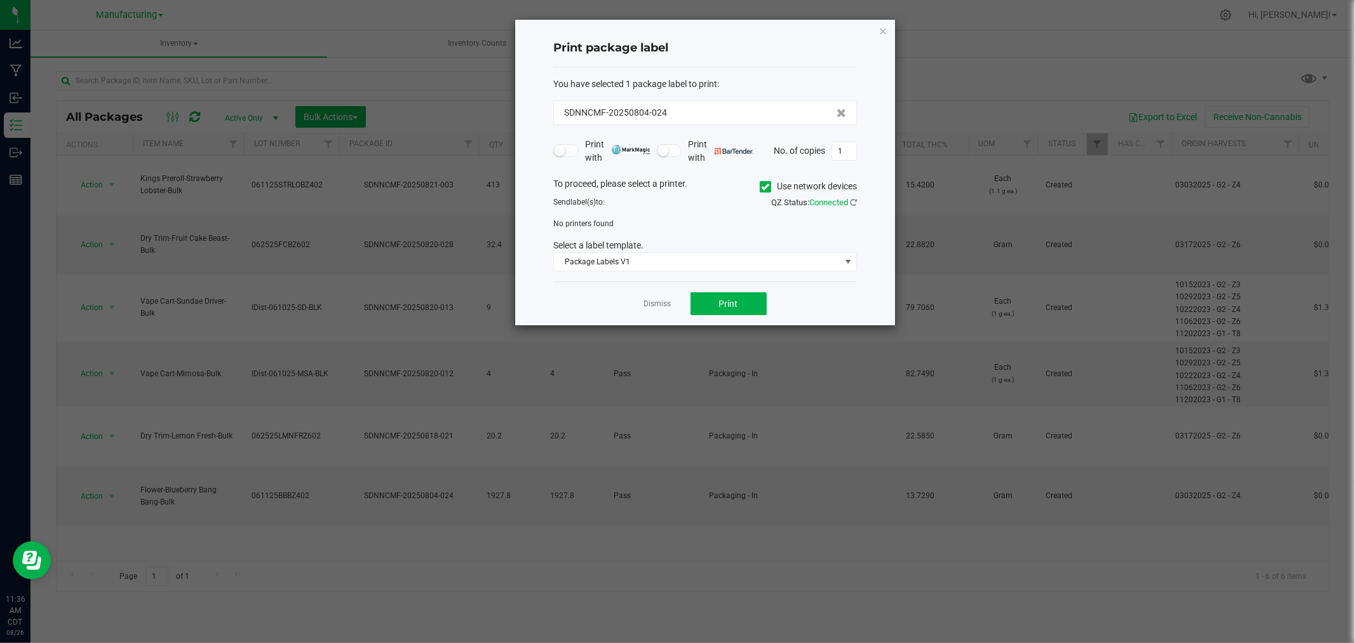
click at [764, 181] on span at bounding box center [765, 186] width 11 height 11
click at [0, 0] on input "Use network devices" at bounding box center [0, 0] width 0 height 0
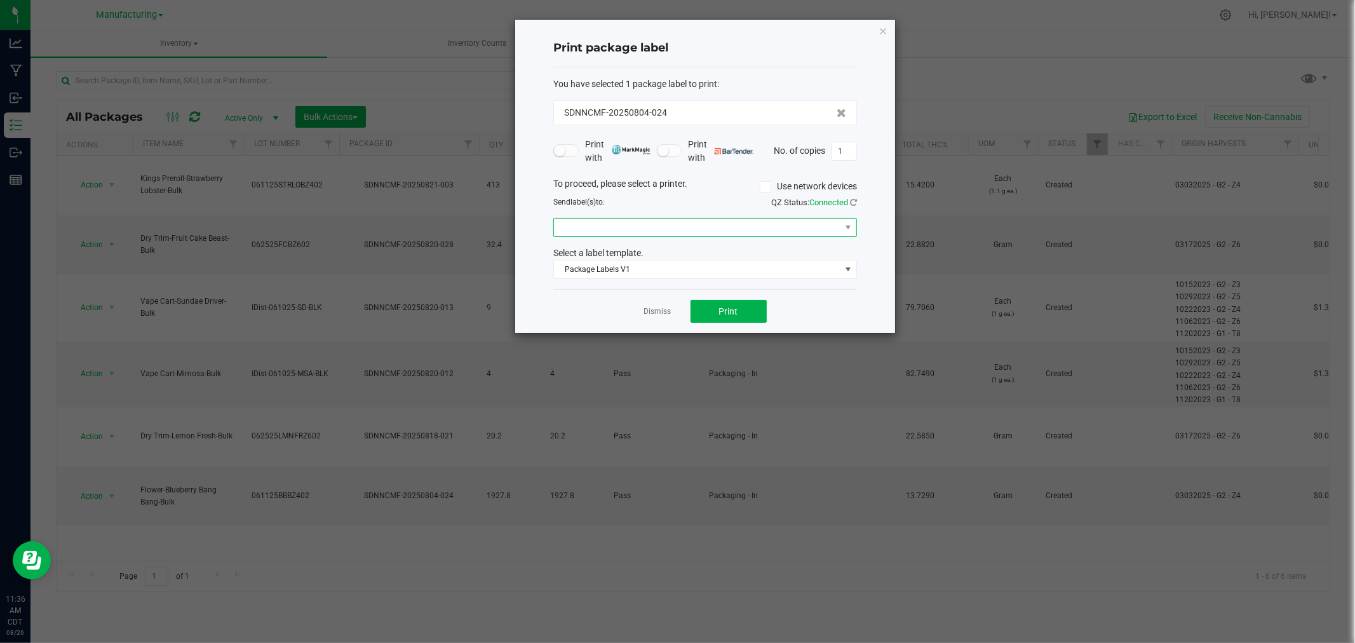
click at [732, 223] on span at bounding box center [697, 228] width 287 height 18
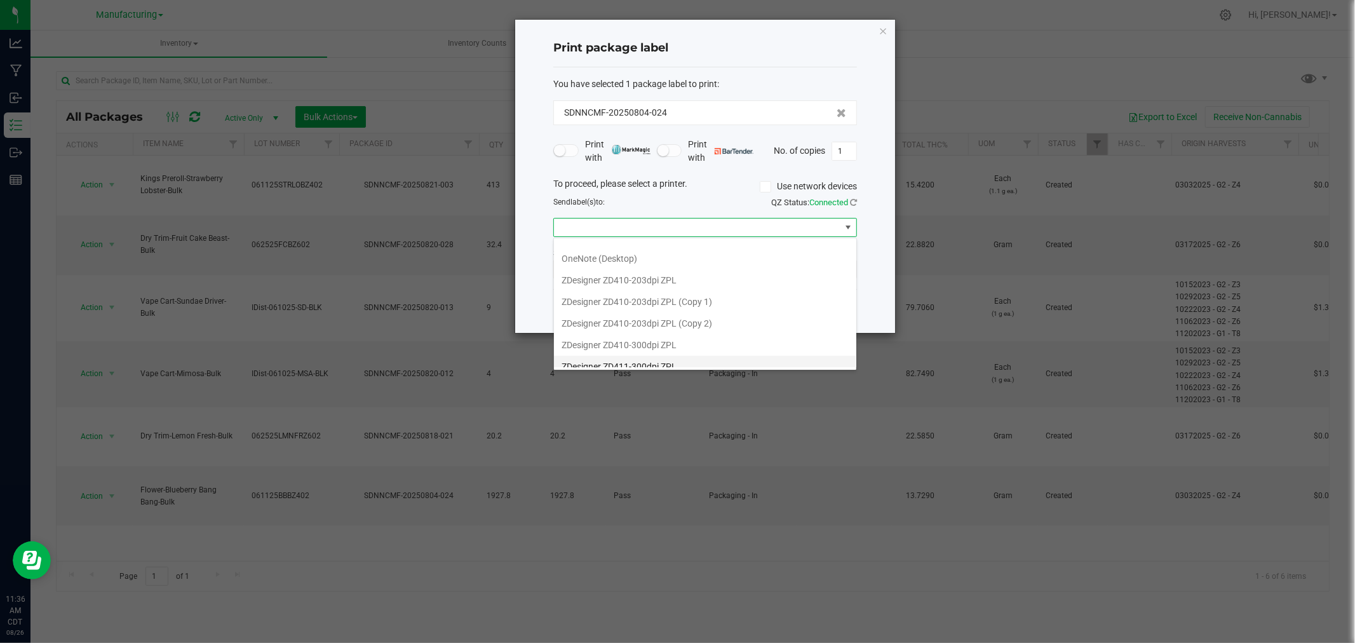
scroll to position [155, 0]
click at [645, 366] on ZPL "ZDesigner ZD411-300dpi ZPL" at bounding box center [705, 357] width 302 height 22
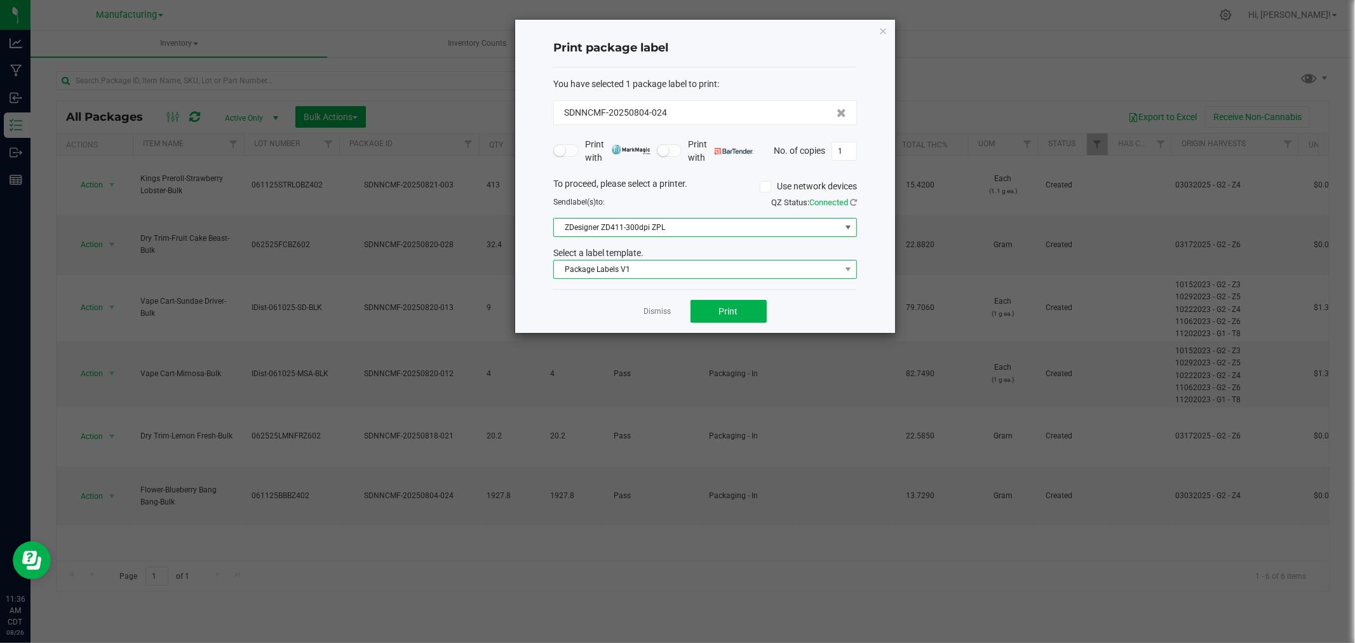
click at [647, 276] on span "Package Labels V1" at bounding box center [697, 269] width 287 height 18
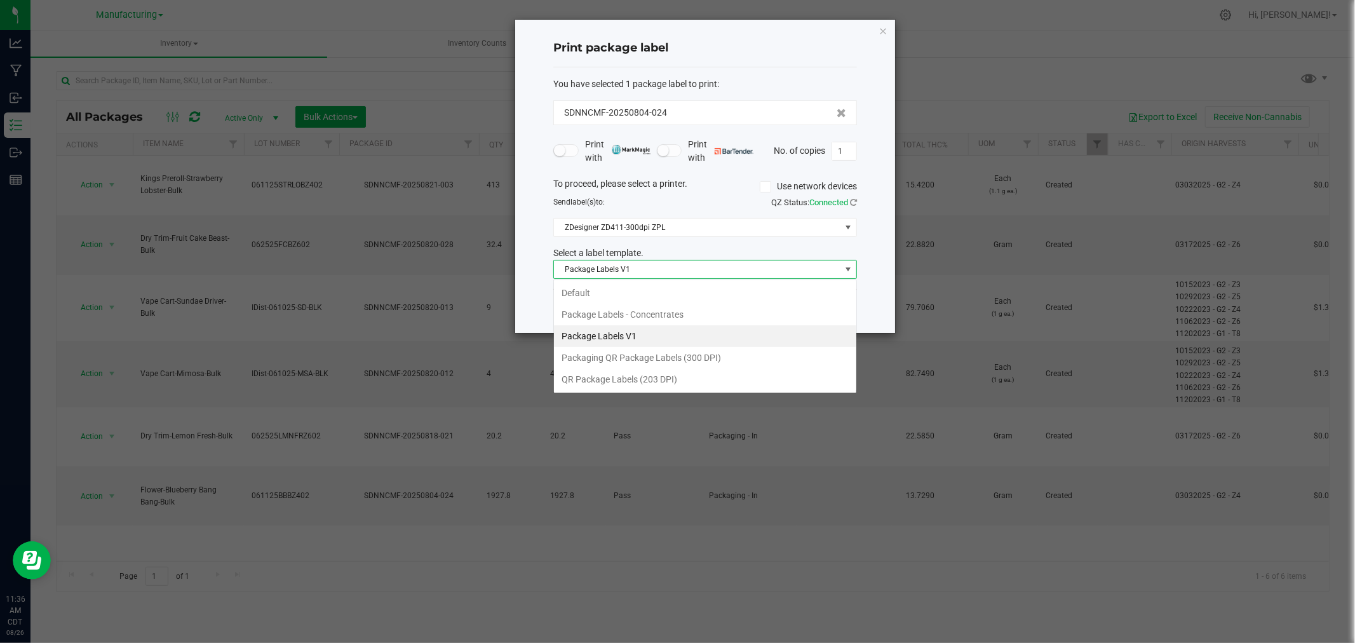
scroll to position [19, 303]
click at [649, 358] on li "Packaging QR Package Labels (300 DPI)" at bounding box center [705, 358] width 302 height 22
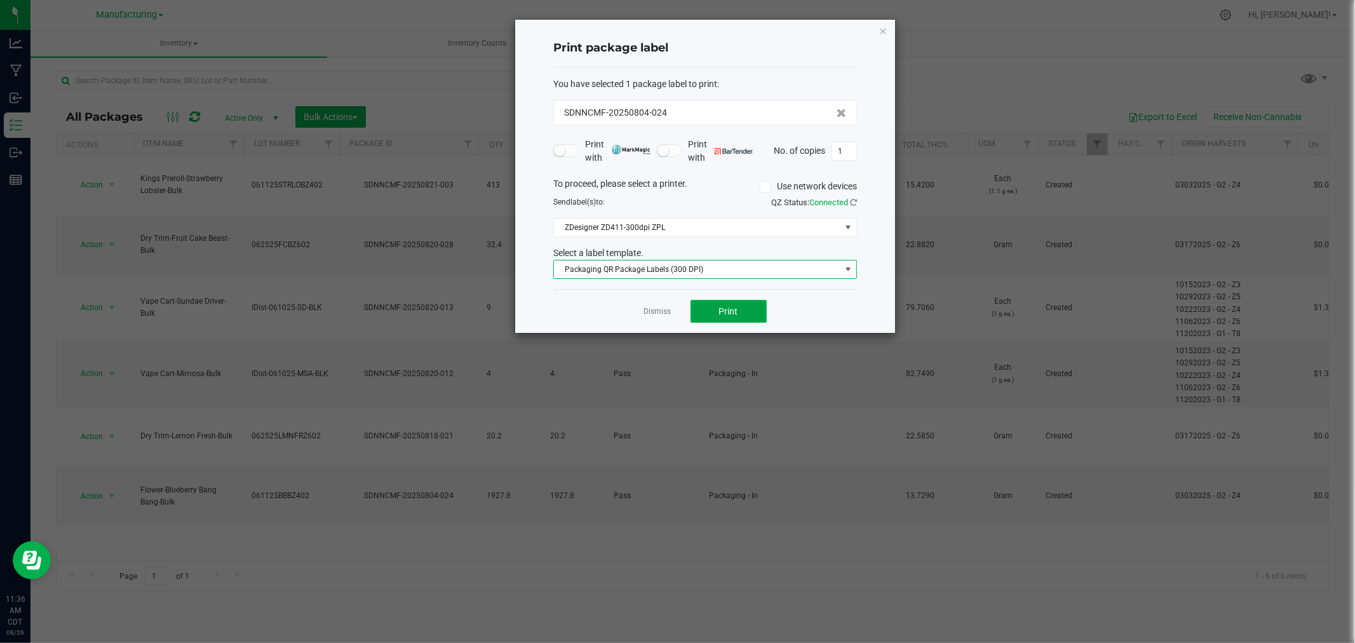
click at [731, 318] on button "Print" at bounding box center [729, 311] width 76 height 23
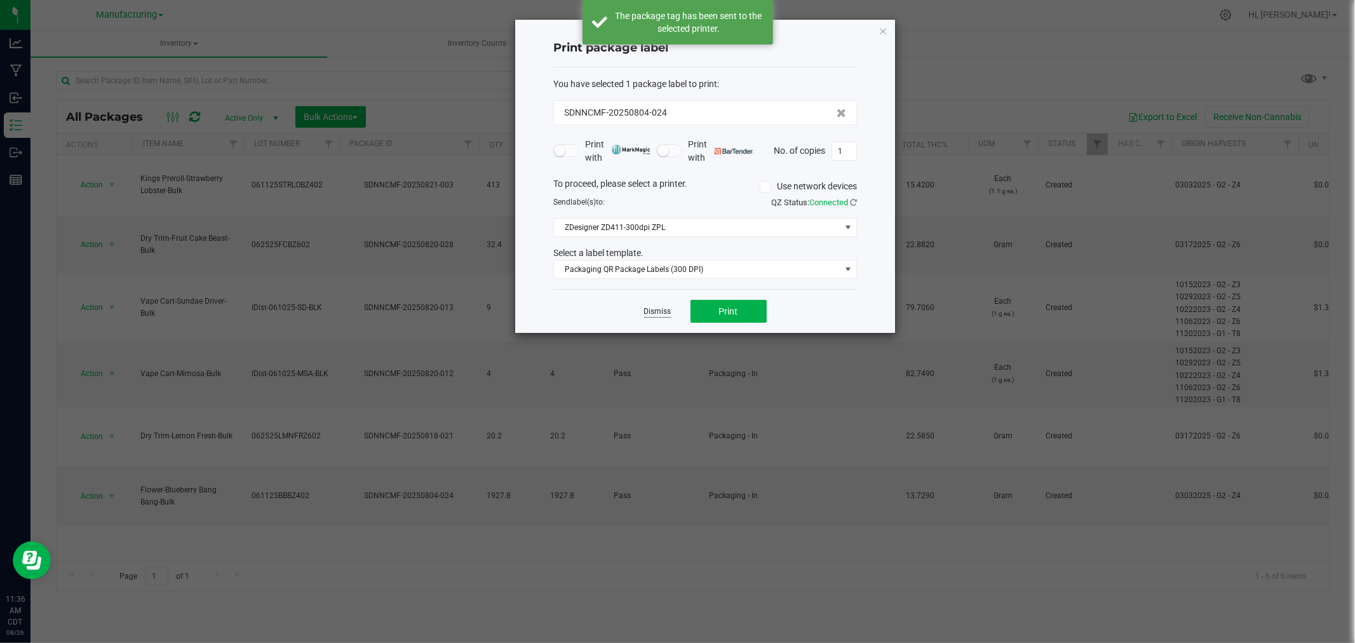
click at [645, 316] on link "Dismiss" at bounding box center [657, 311] width 27 height 11
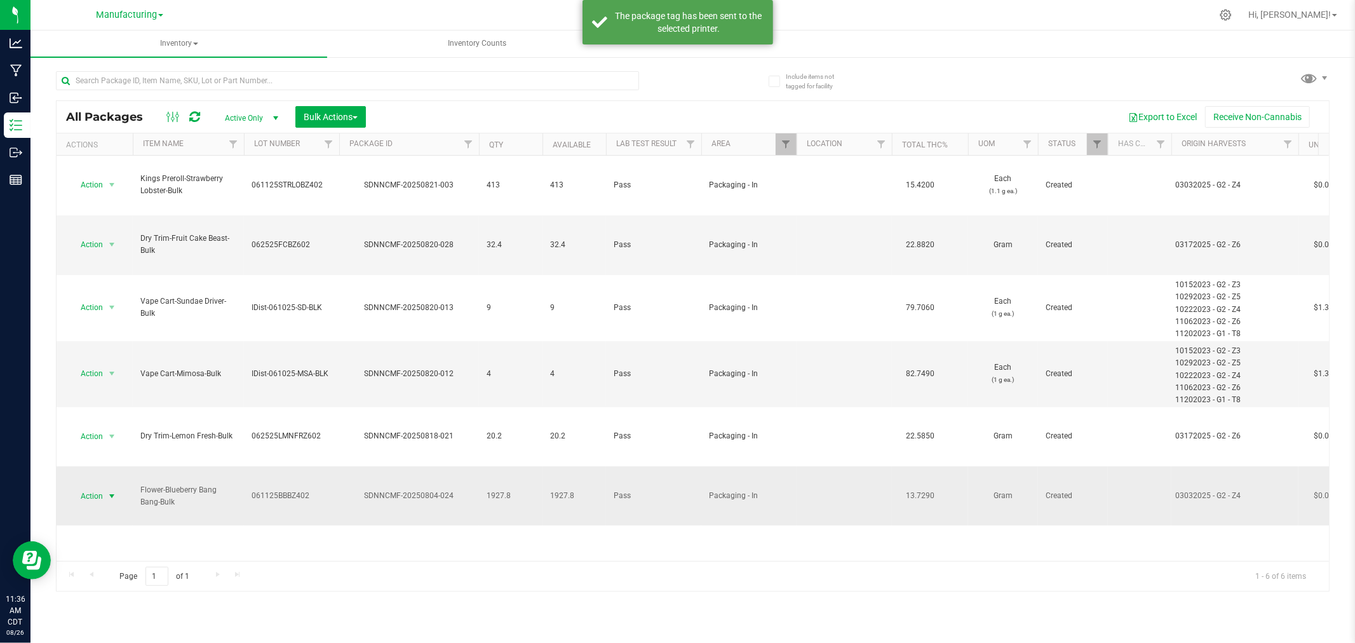
click at [97, 487] on span "Action" at bounding box center [86, 496] width 34 height 18
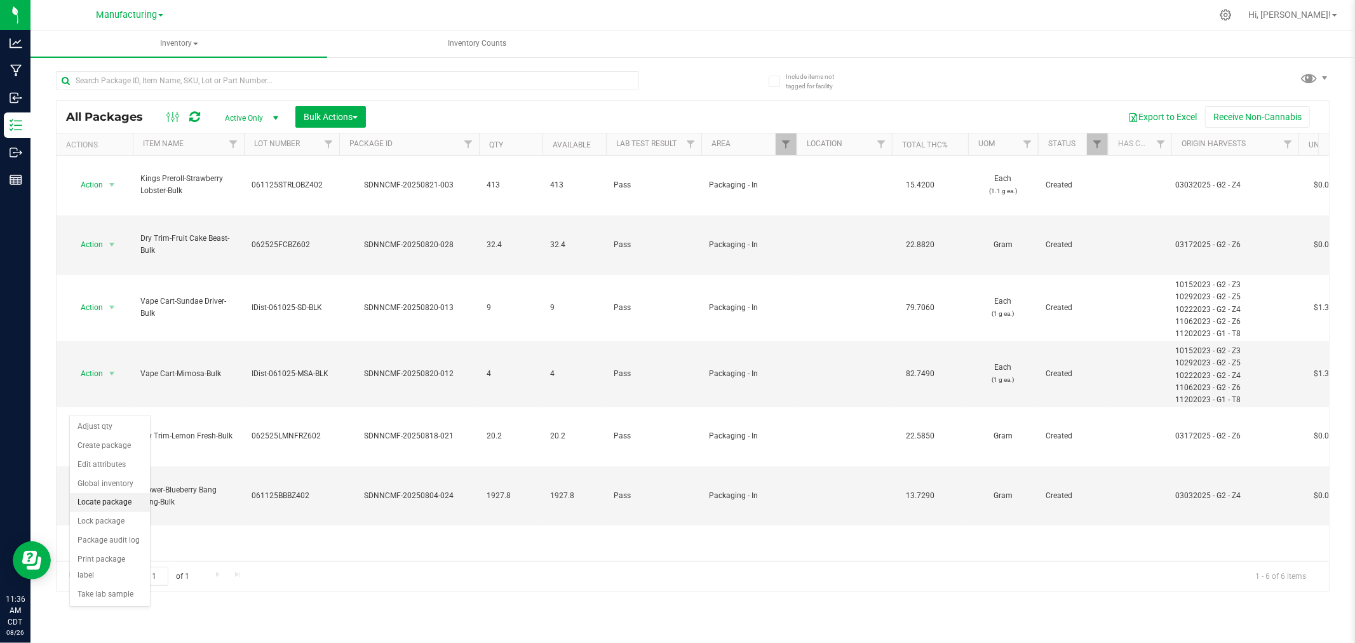
click at [118, 504] on li "Locate package" at bounding box center [110, 502] width 80 height 19
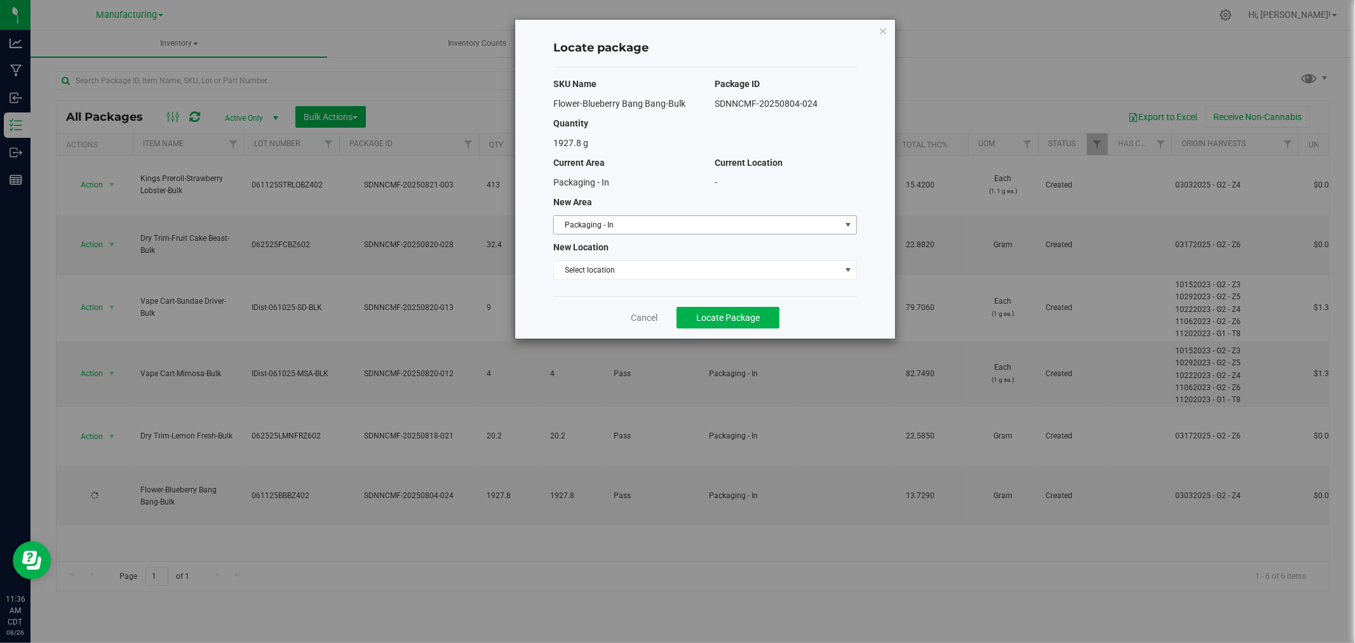
click at [680, 222] on span "Packaging - In" at bounding box center [697, 225] width 287 height 18
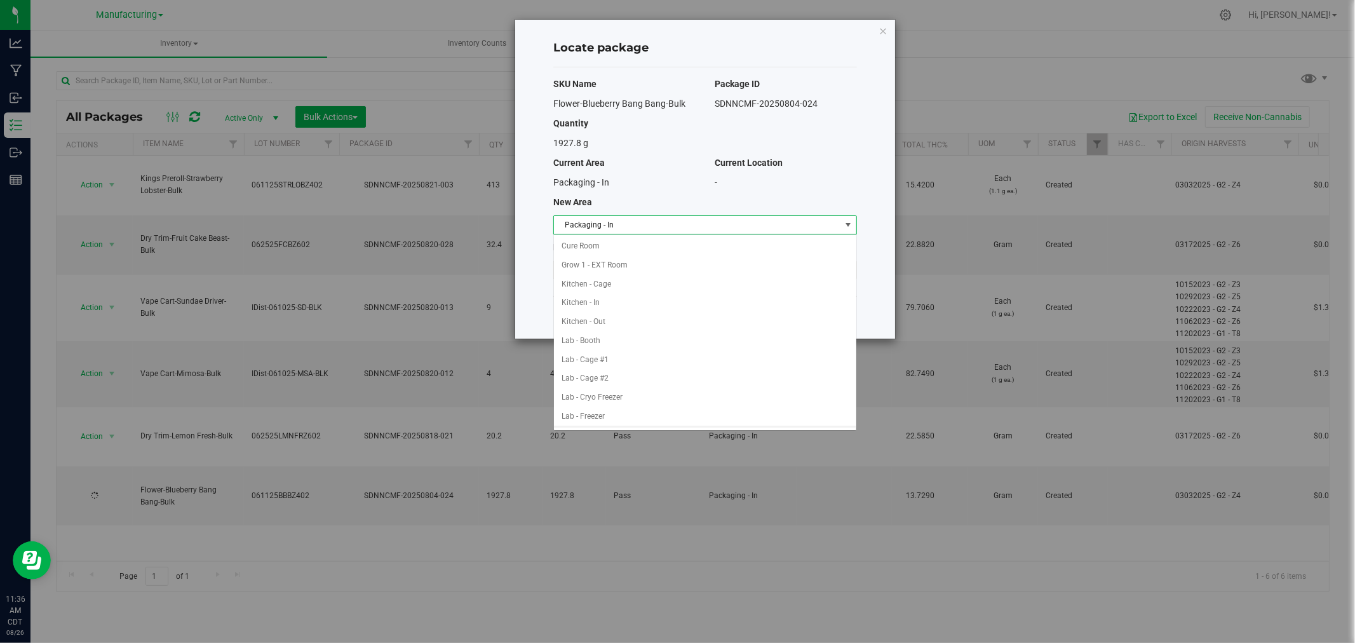
scroll to position [170, 0]
click at [639, 384] on li "Machine Trim Room" at bounding box center [705, 379] width 302 height 19
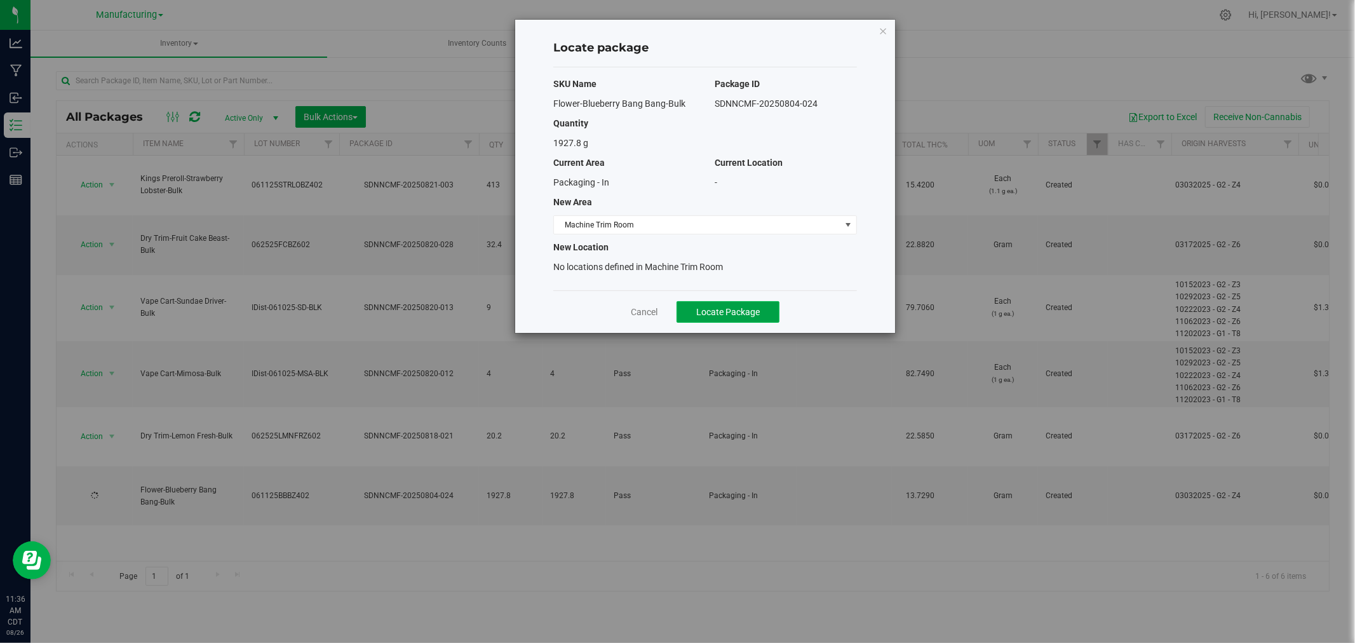
click at [722, 313] on span "Locate Package" at bounding box center [728, 312] width 64 height 10
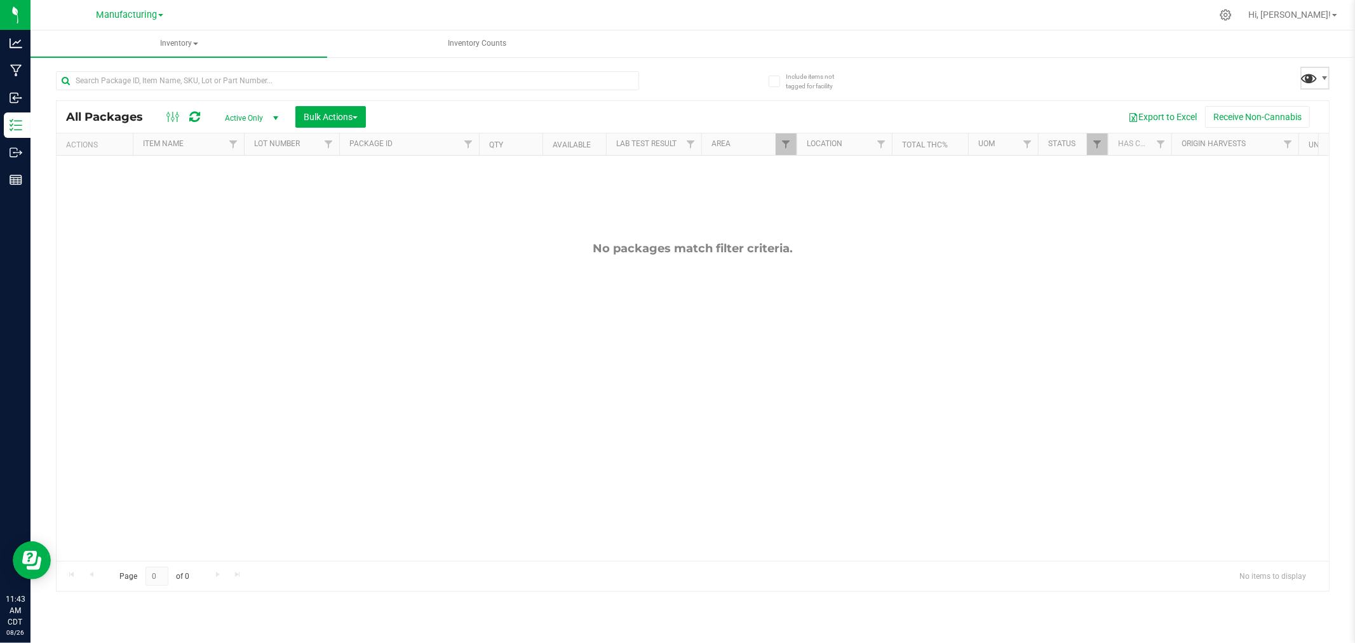
click at [1311, 78] on span at bounding box center [1310, 78] width 18 height 18
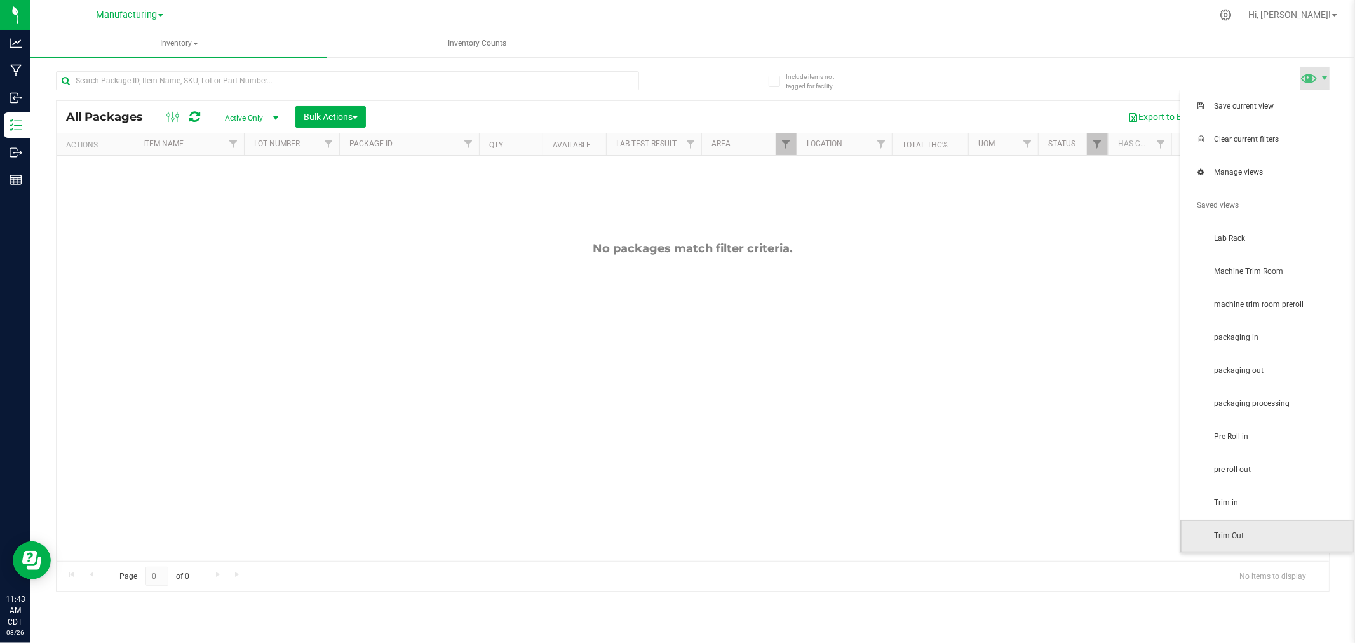
click at [1252, 520] on span "Trim Out" at bounding box center [1267, 536] width 174 height 33
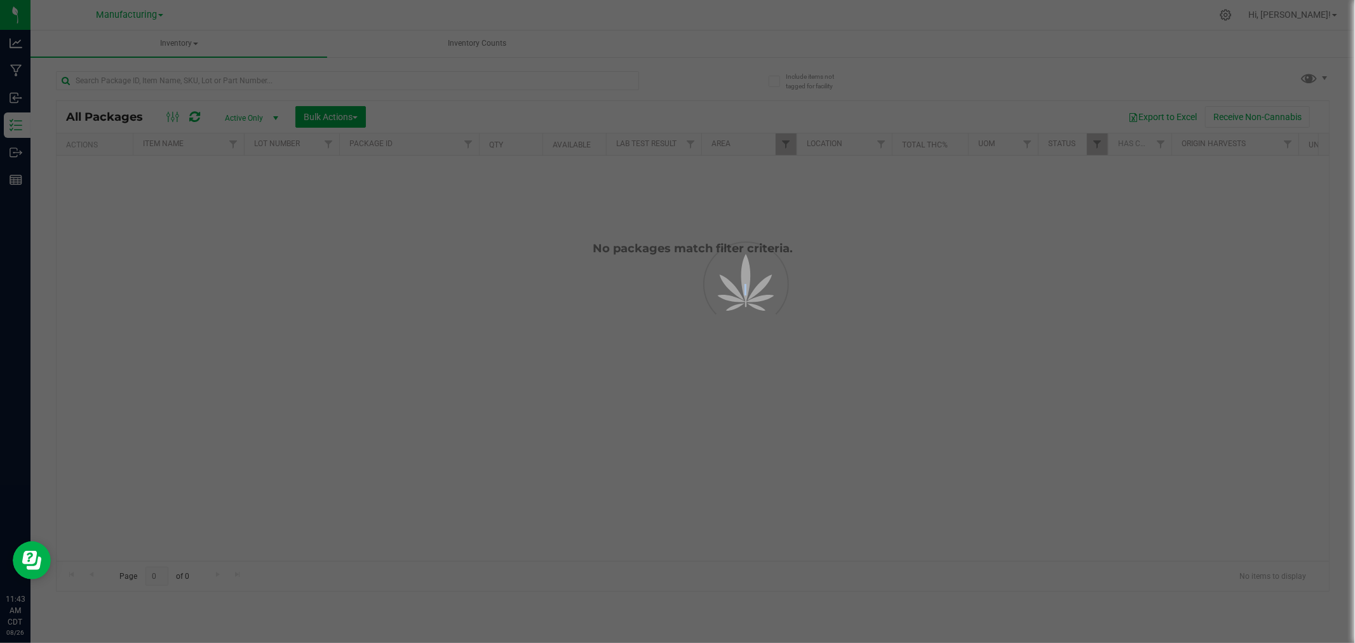
click at [1252, 519] on div at bounding box center [677, 321] width 1355 height 643
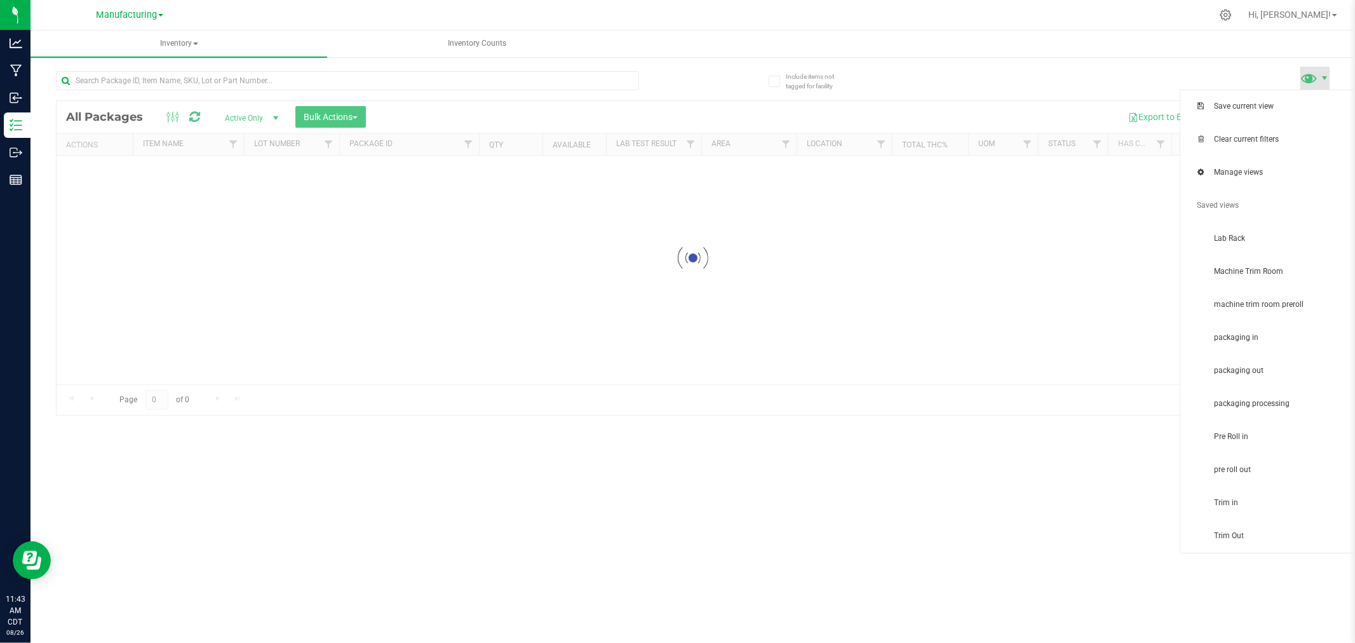
click at [1311, 81] on span at bounding box center [1310, 78] width 18 height 18
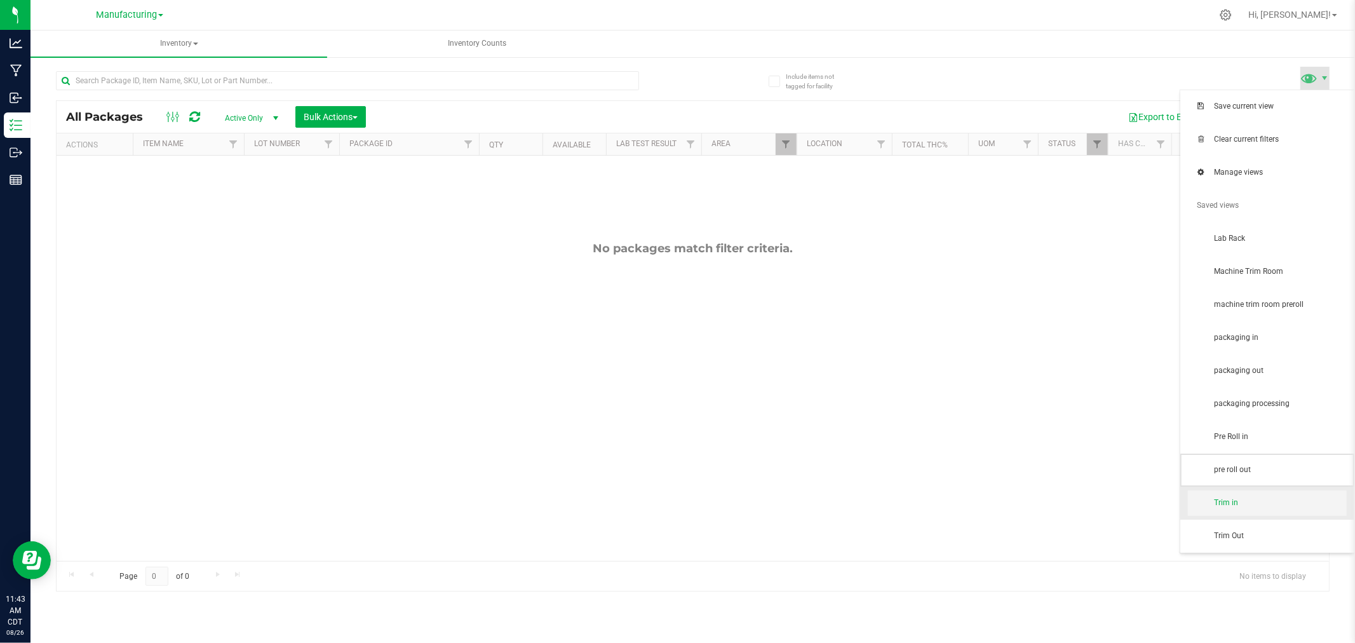
drag, startPoint x: 1261, startPoint y: 484, endPoint x: 1261, endPoint y: 496, distance: 12.1
click at [1261, 496] on ul "Save current view Clear current filters Manage views Saved views Lab Rack Machi…" at bounding box center [1267, 321] width 174 height 463
click at [1261, 496] on span "Trim in" at bounding box center [1267, 502] width 159 height 25
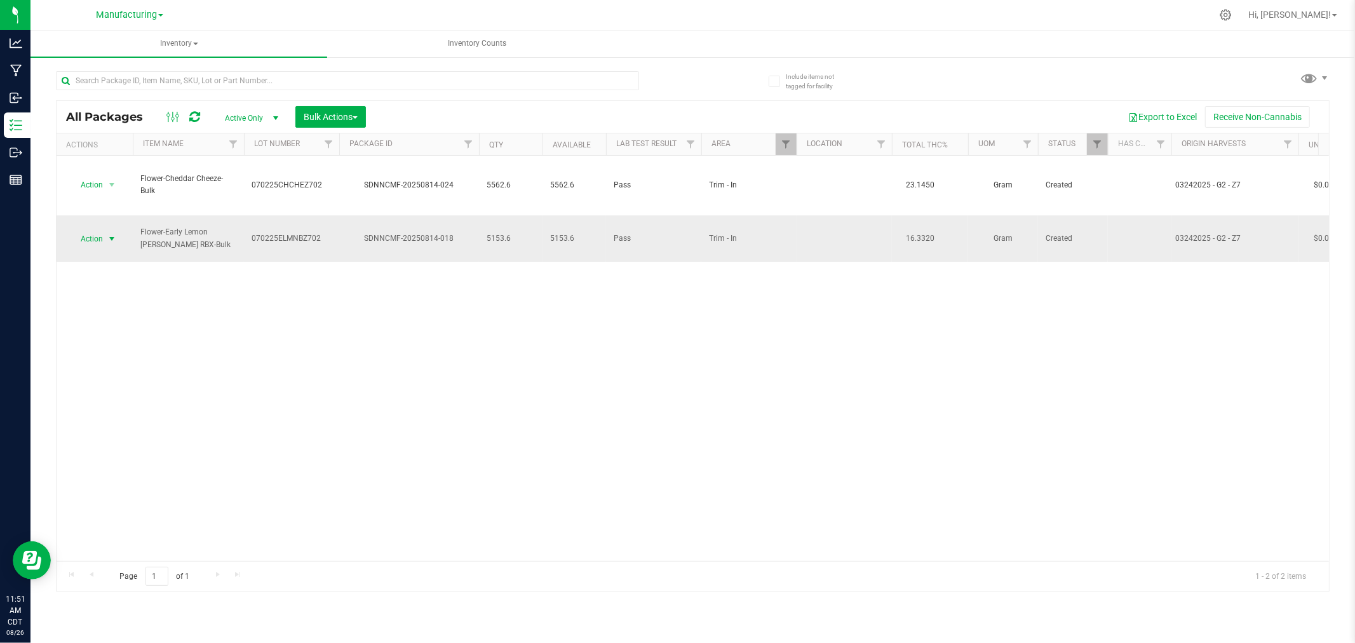
click at [104, 230] on span "select" at bounding box center [112, 239] width 16 height 18
click at [128, 360] on li "Print package label" at bounding box center [110, 370] width 80 height 35
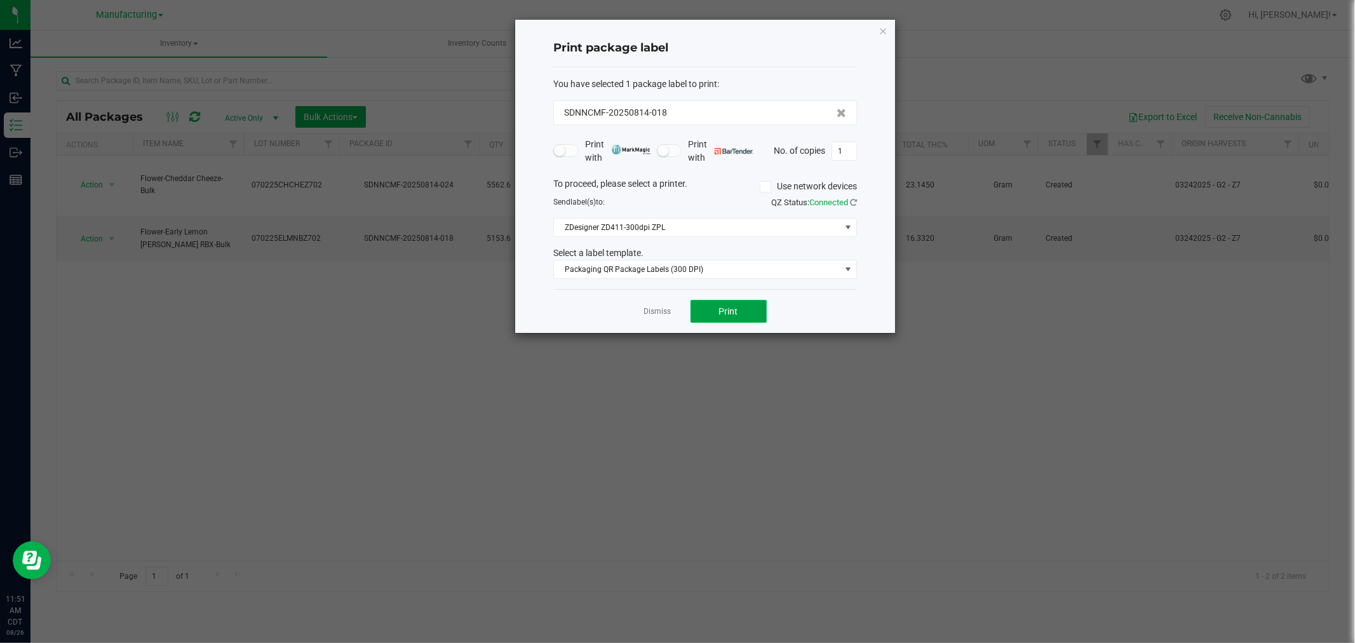
click at [736, 309] on span "Print" at bounding box center [728, 311] width 19 height 10
click at [729, 314] on span "Print" at bounding box center [728, 311] width 19 height 10
